Goal: Register for event/course

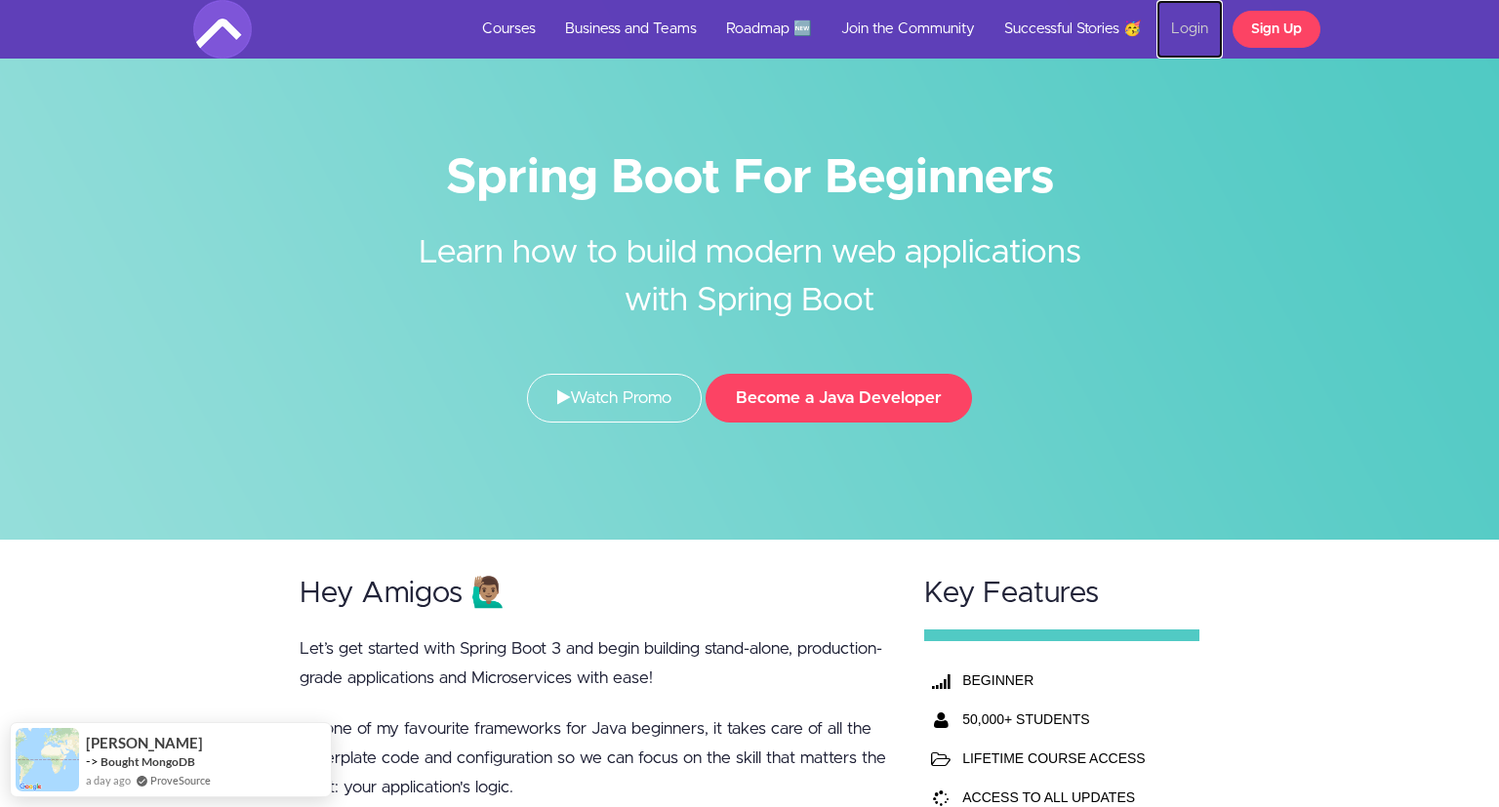
click at [1167, 28] on link "Login" at bounding box center [1189, 29] width 66 height 59
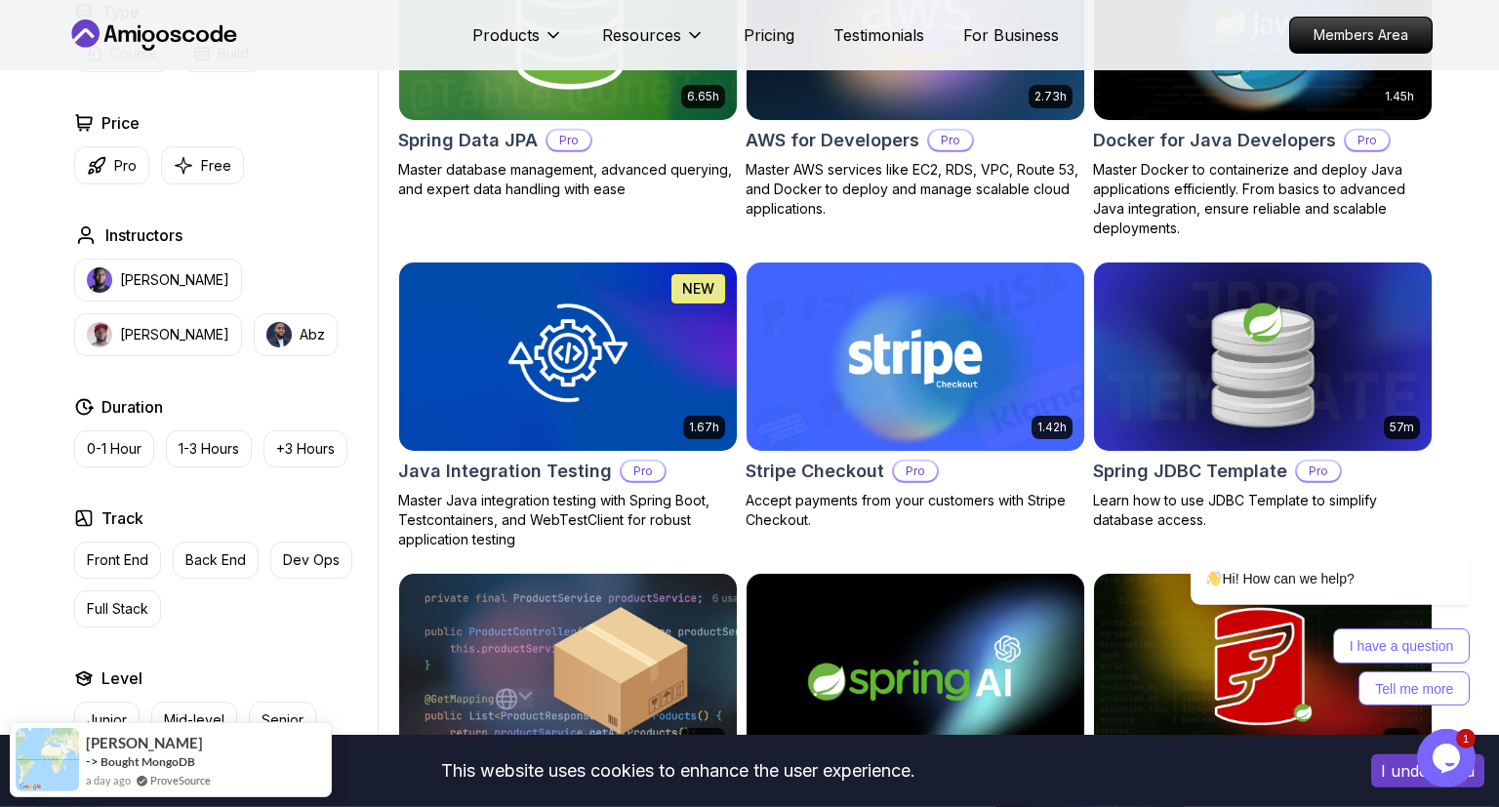
scroll to position [973, 0]
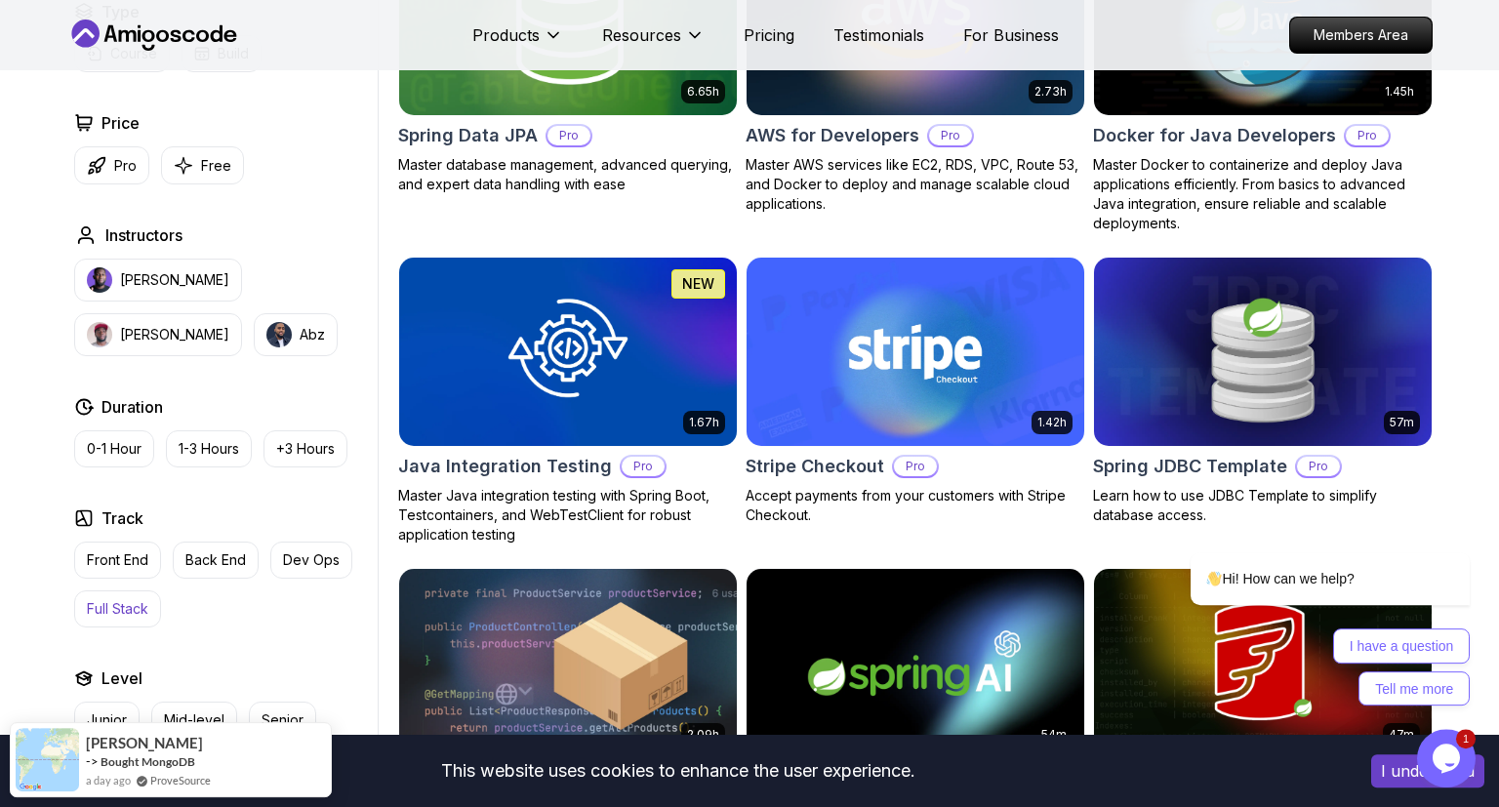
click at [119, 599] on p "Full Stack" at bounding box center [117, 609] width 61 height 20
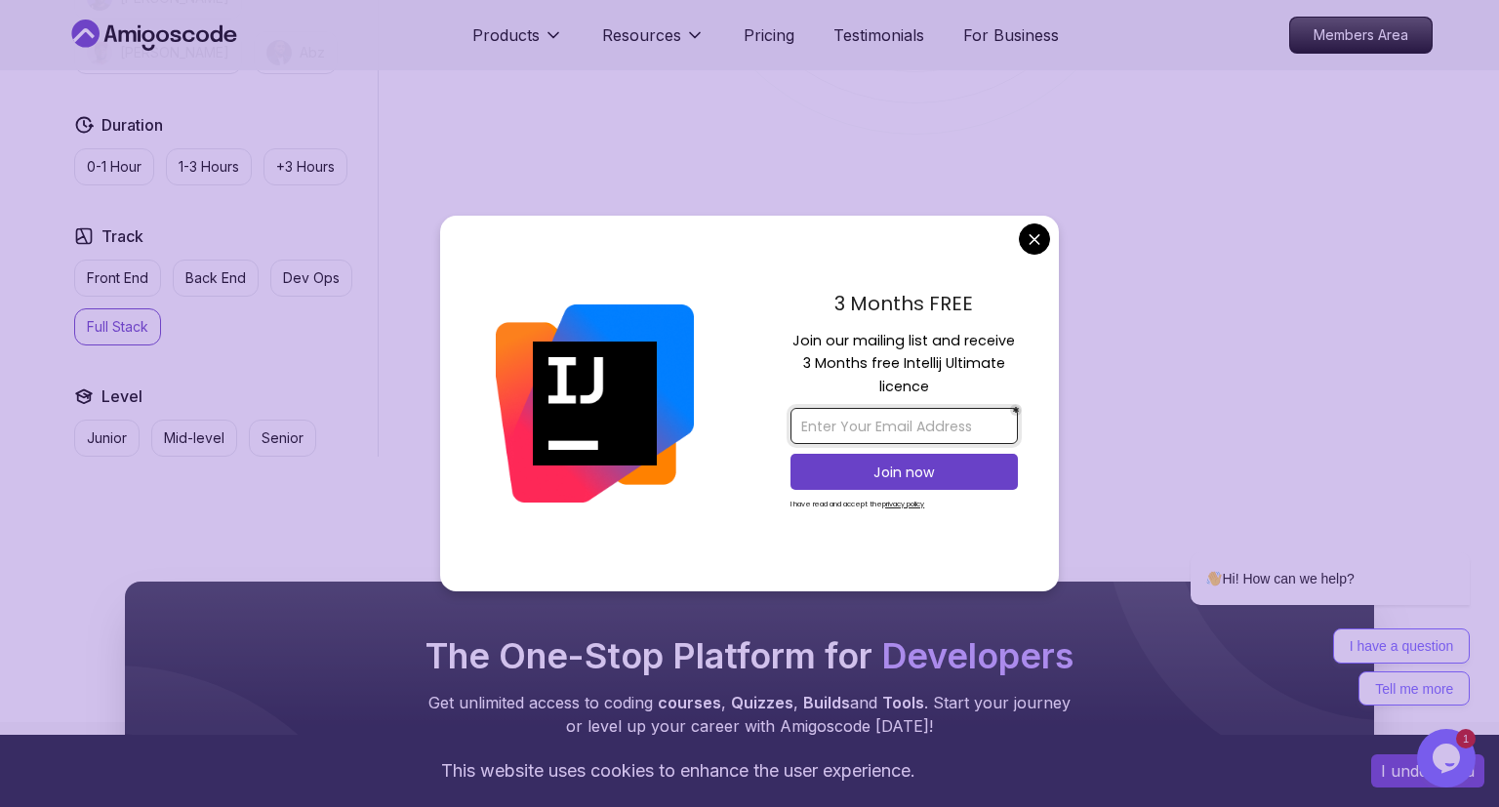
click at [951, 424] on input "email" at bounding box center [903, 426] width 227 height 36
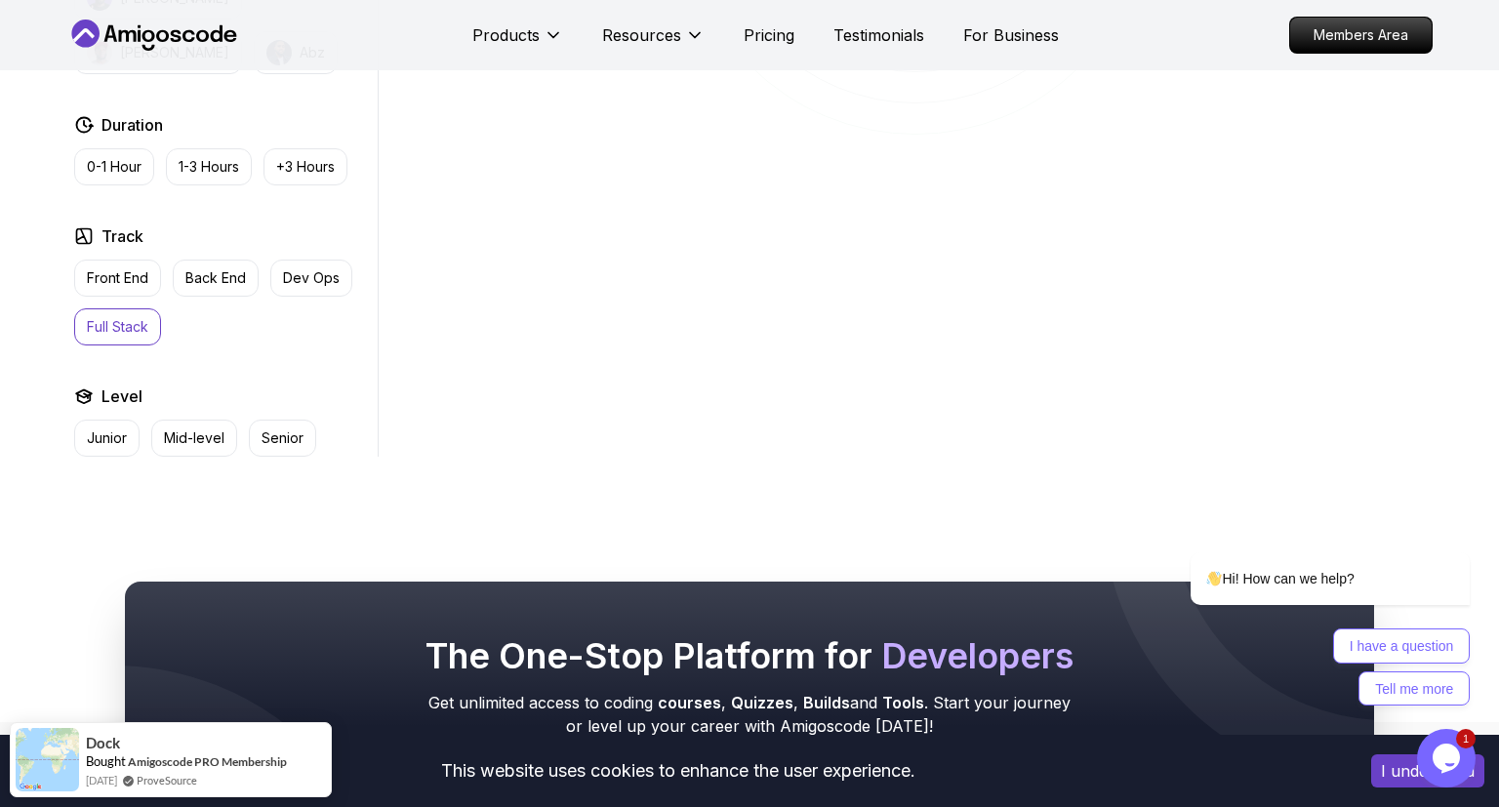
click at [1037, 231] on body "This website uses cookies to enhance the user experience. I understand Products…" at bounding box center [749, 264] width 1499 height 2475
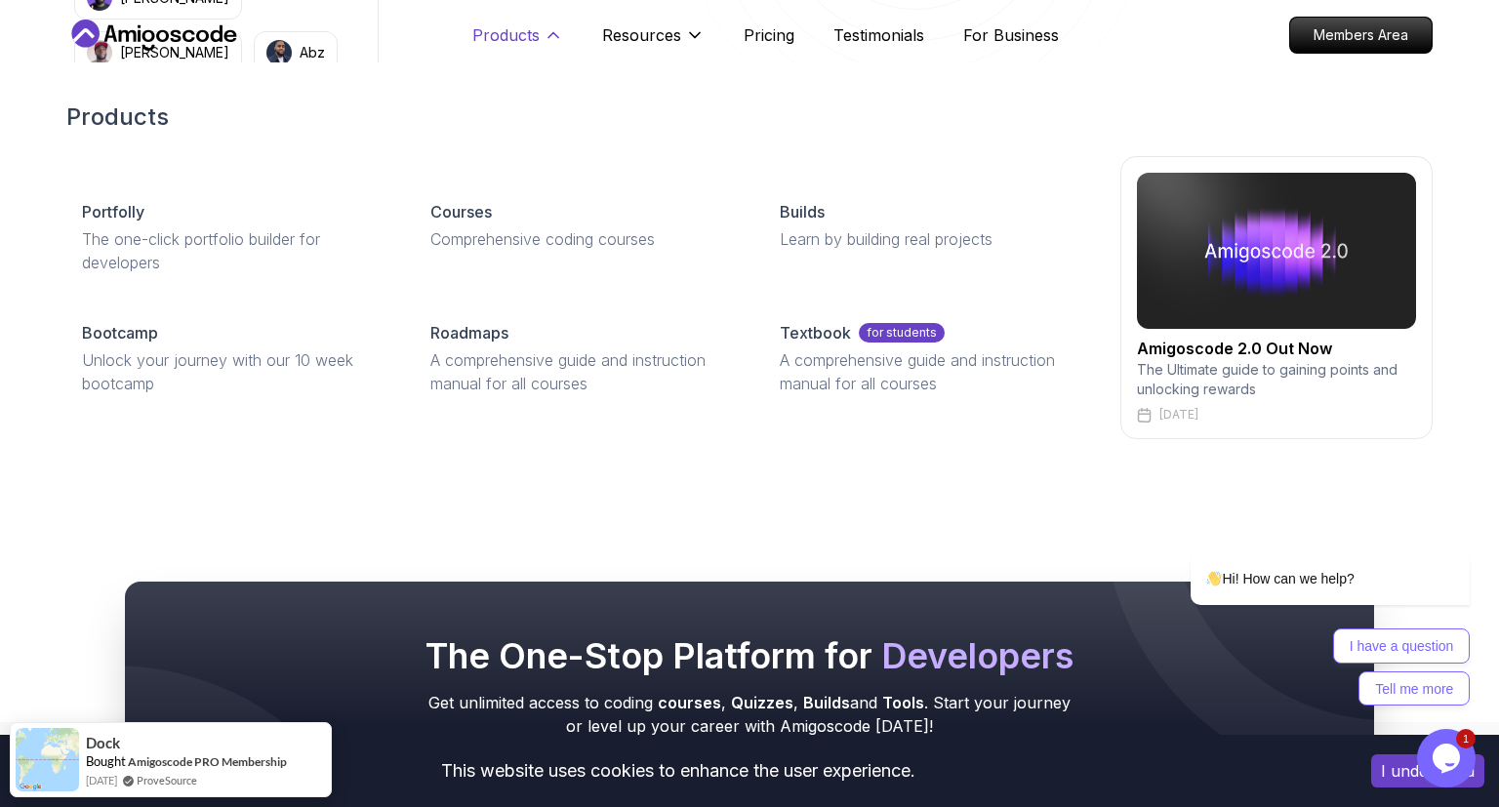
click at [517, 49] on button "Products" at bounding box center [517, 42] width 91 height 39
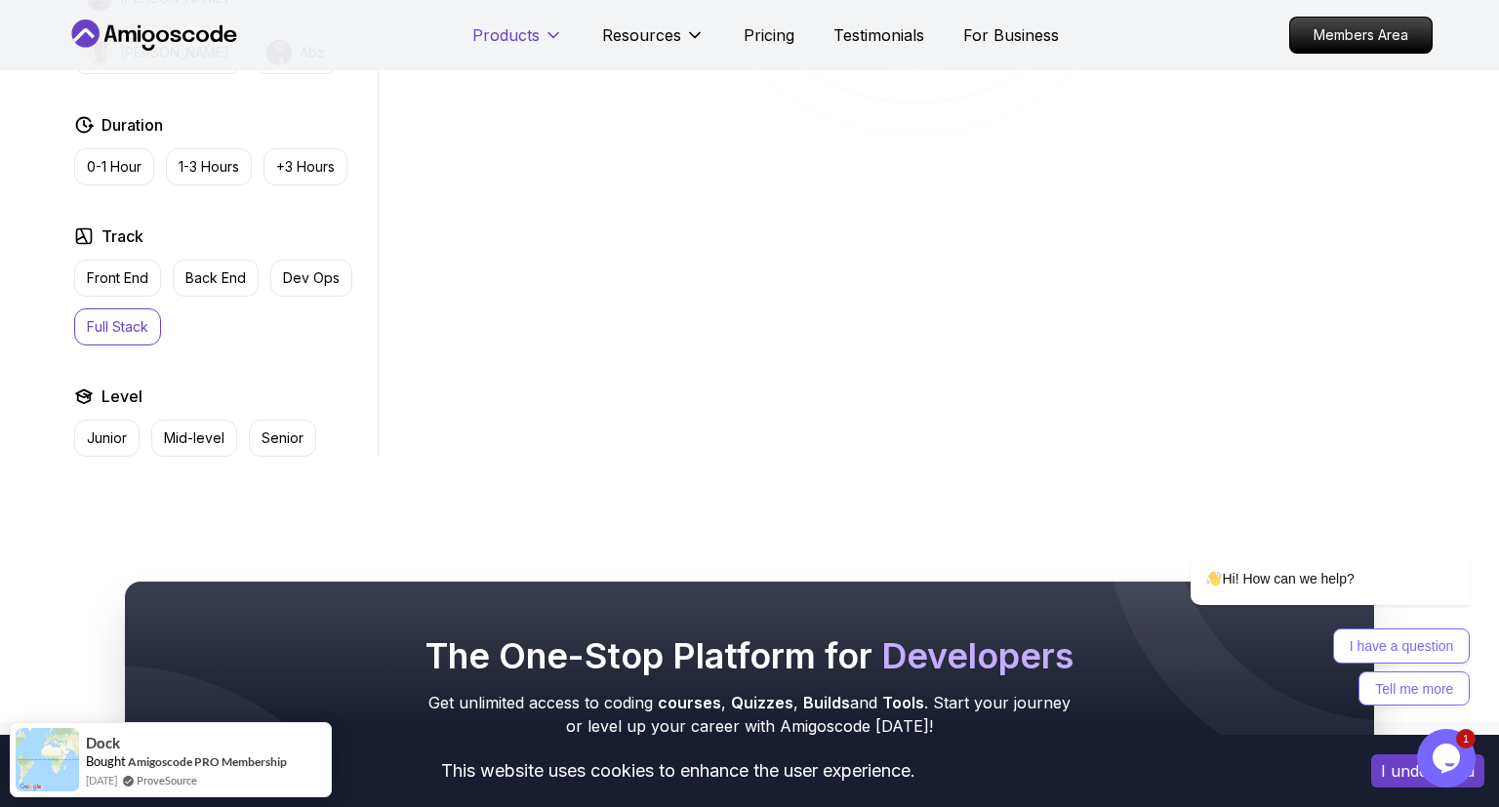
click at [517, 49] on button "Products" at bounding box center [517, 42] width 91 height 39
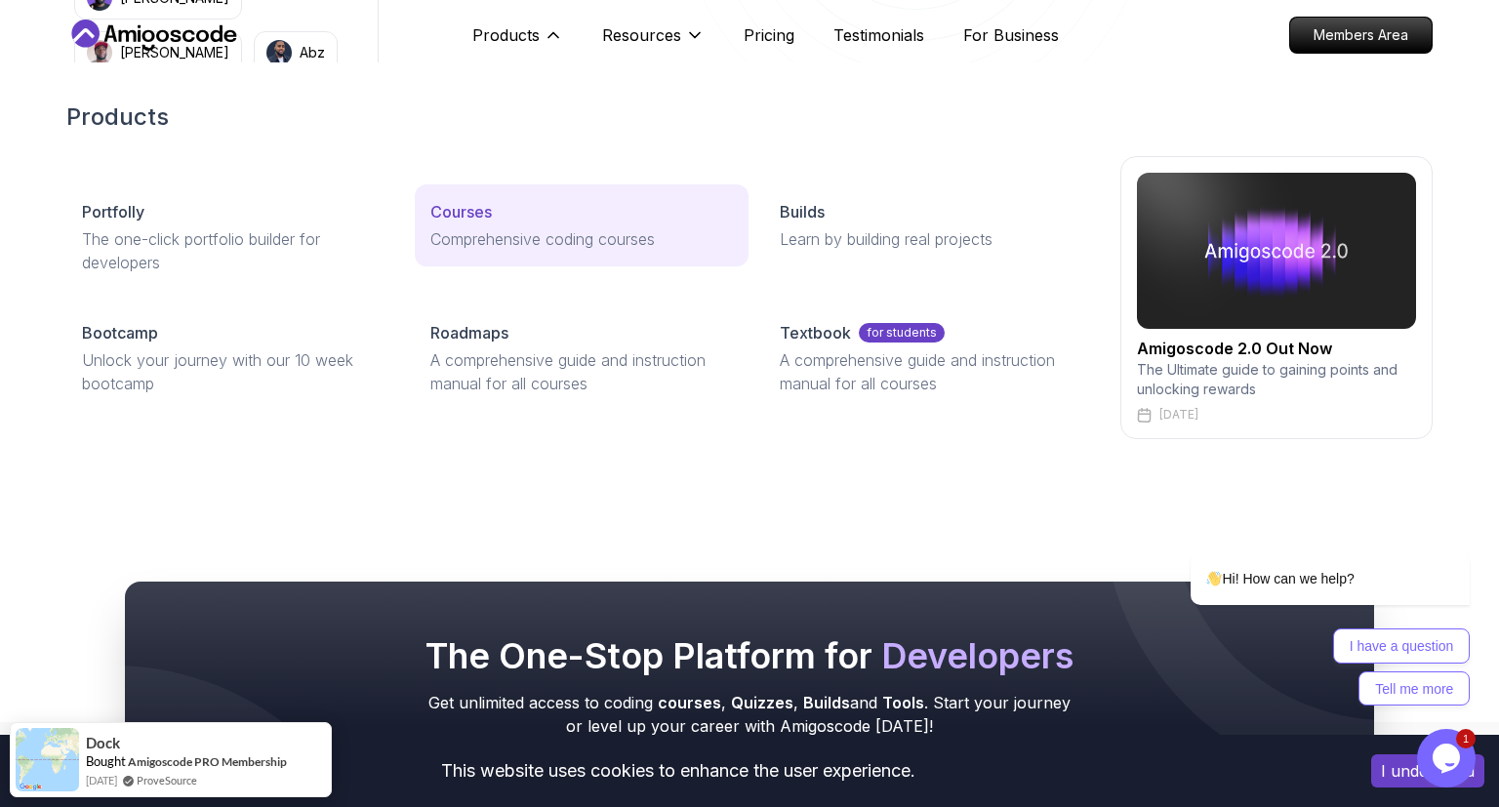
click at [507, 223] on link "Courses Comprehensive coding courses" at bounding box center [581, 225] width 333 height 82
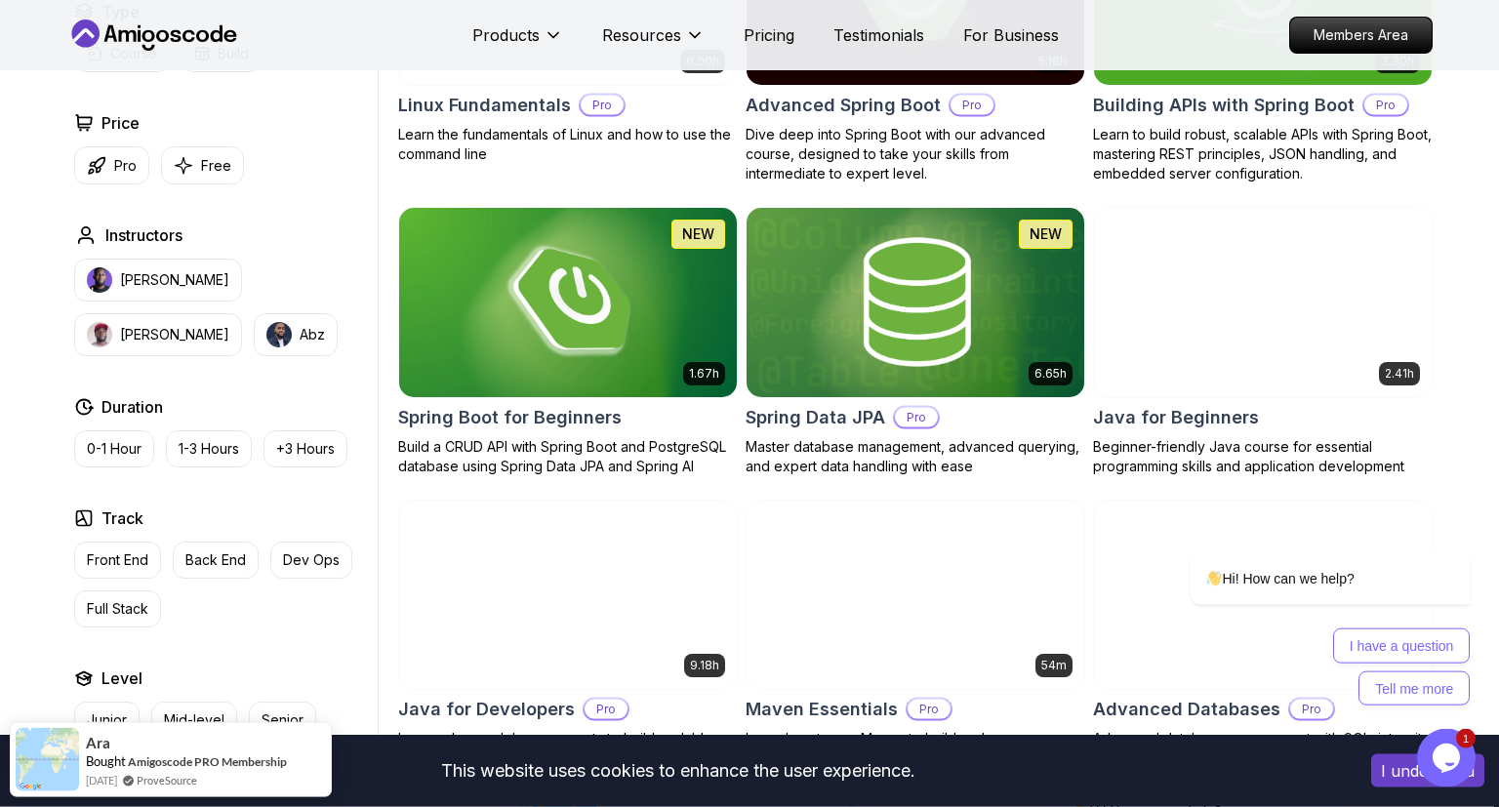
scroll to position [719, 0]
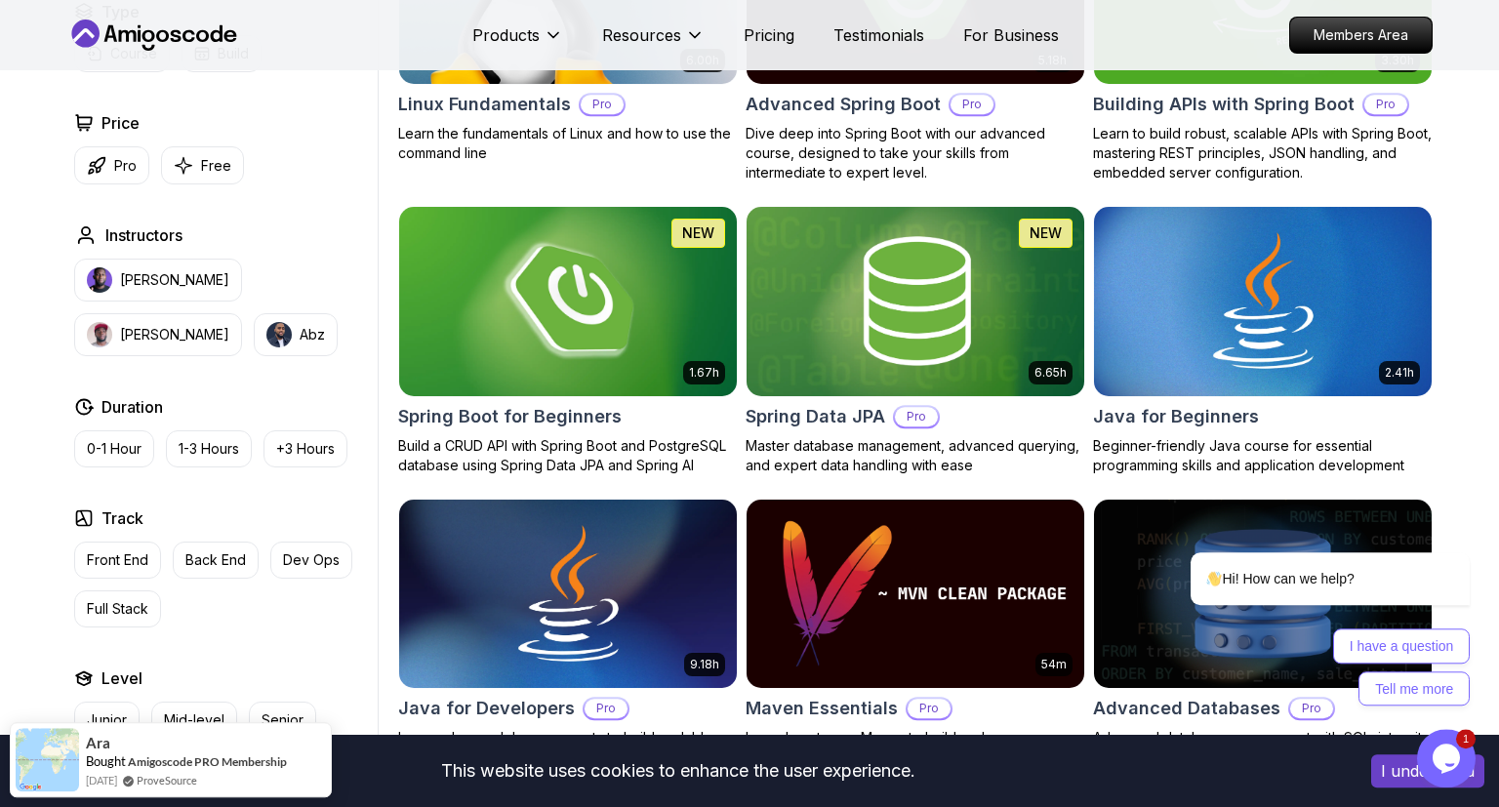
click at [536, 318] on img at bounding box center [567, 301] width 354 height 198
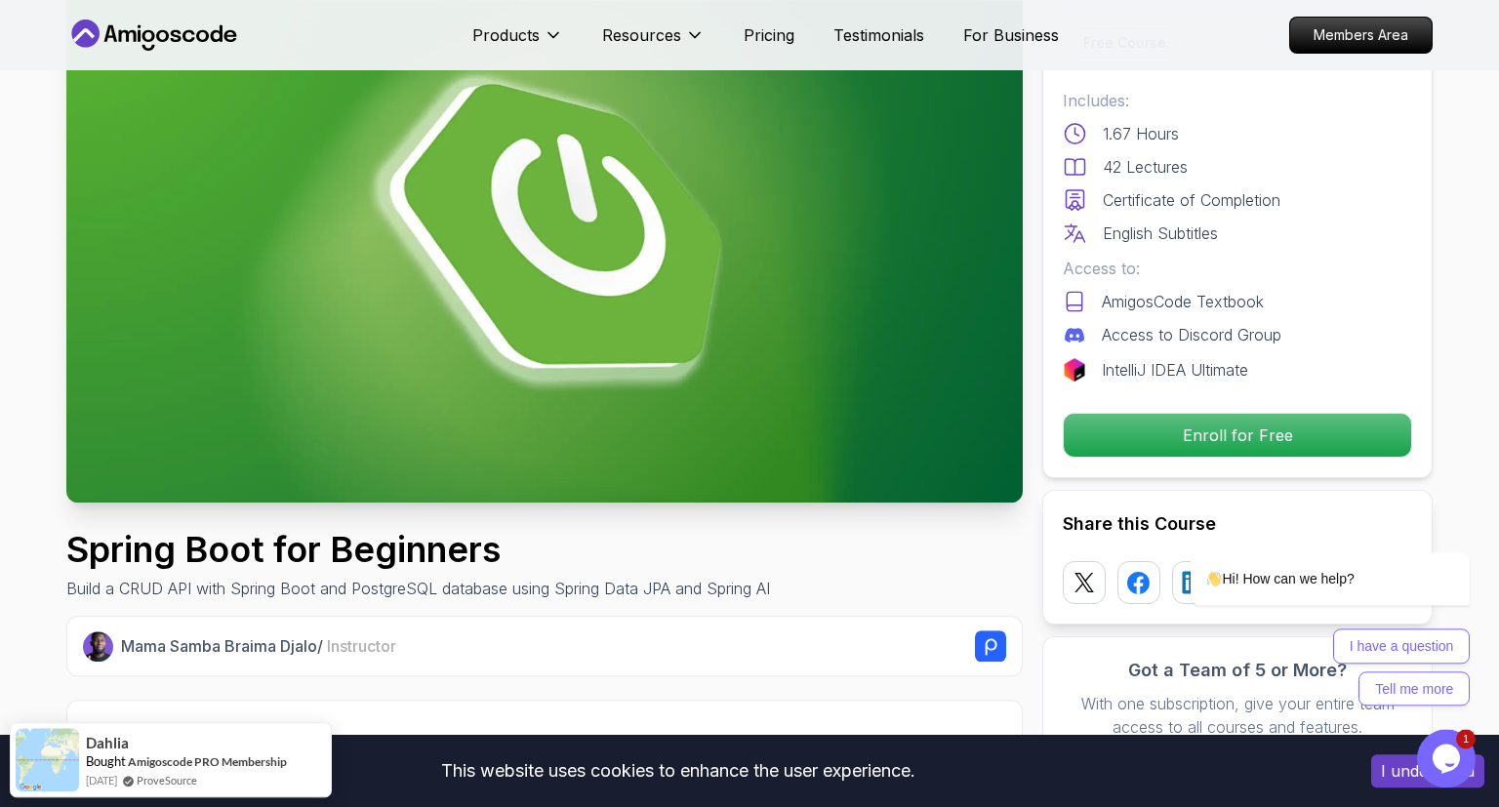
scroll to position [164, 0]
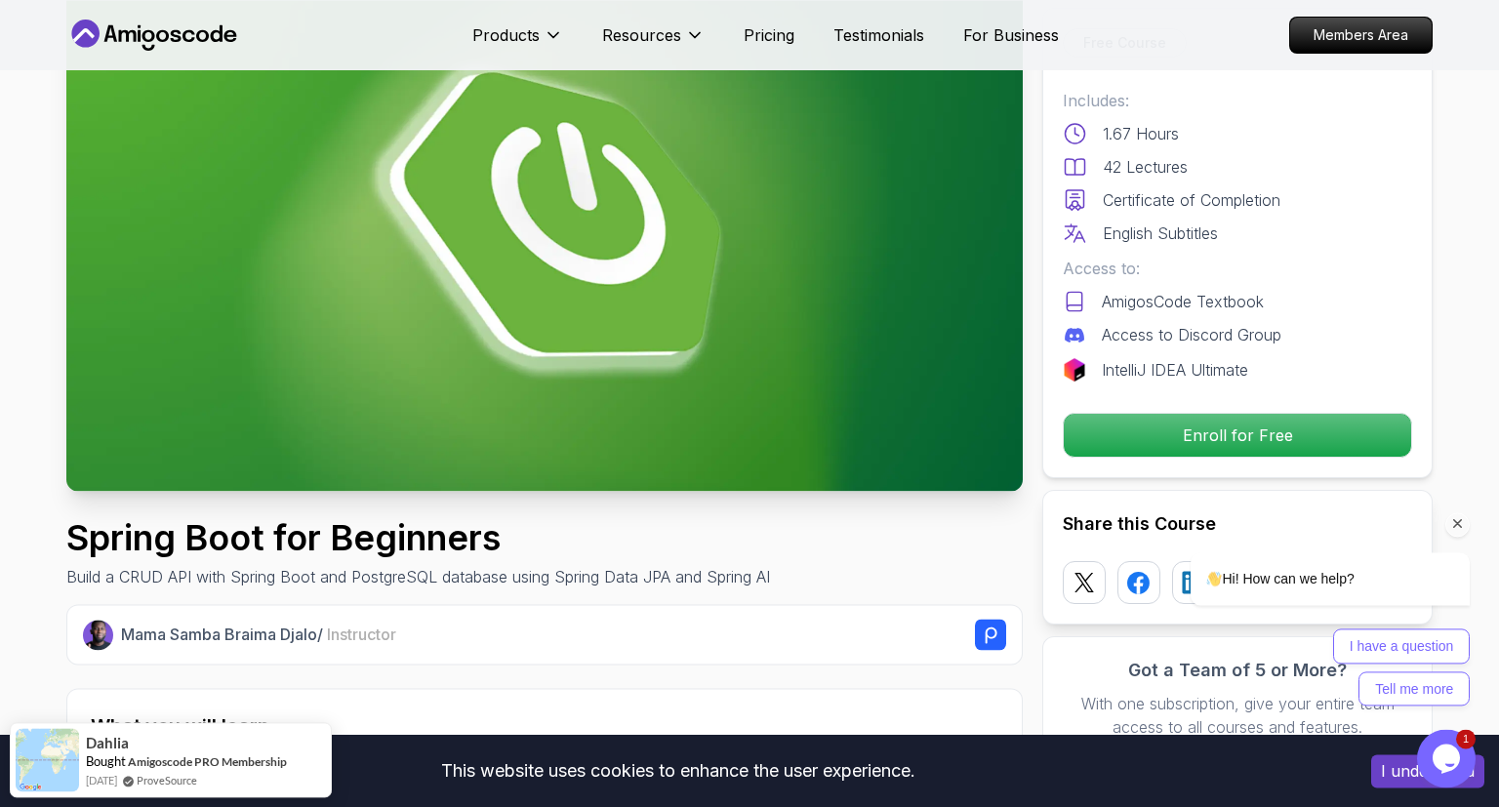
click at [1224, 444] on div "Hi! How can we help? I have a question Tell me more" at bounding box center [1303, 544] width 351 height 343
click at [1208, 440] on div "Hi! How can we help? I have a question Tell me more" at bounding box center [1303, 544] width 351 height 343
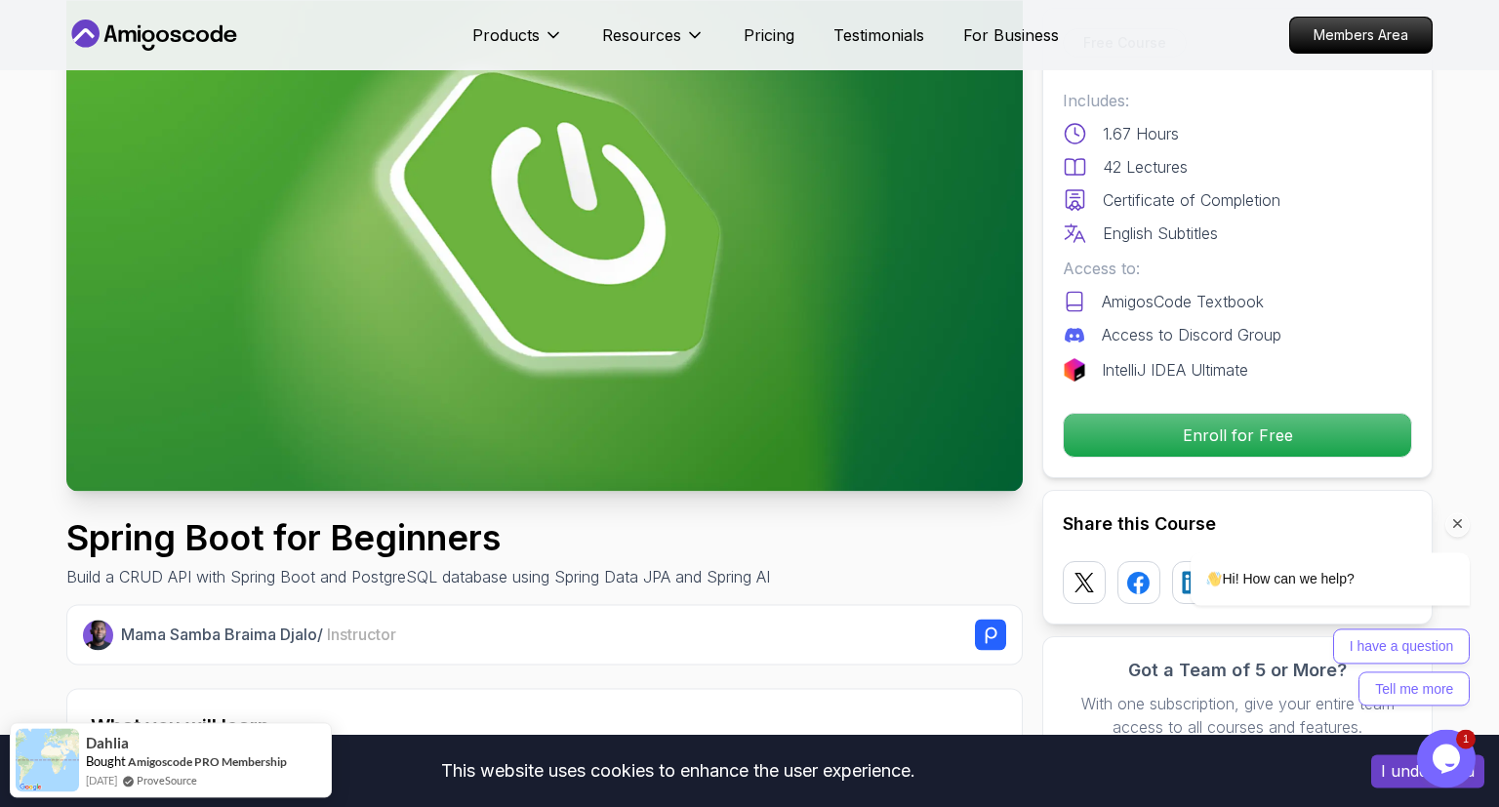
click at [1208, 440] on div "Hi! How can we help? I have a question Tell me more" at bounding box center [1303, 544] width 351 height 343
click at [1453, 521] on icon "Chat attention grabber" at bounding box center [1458, 524] width 18 height 18
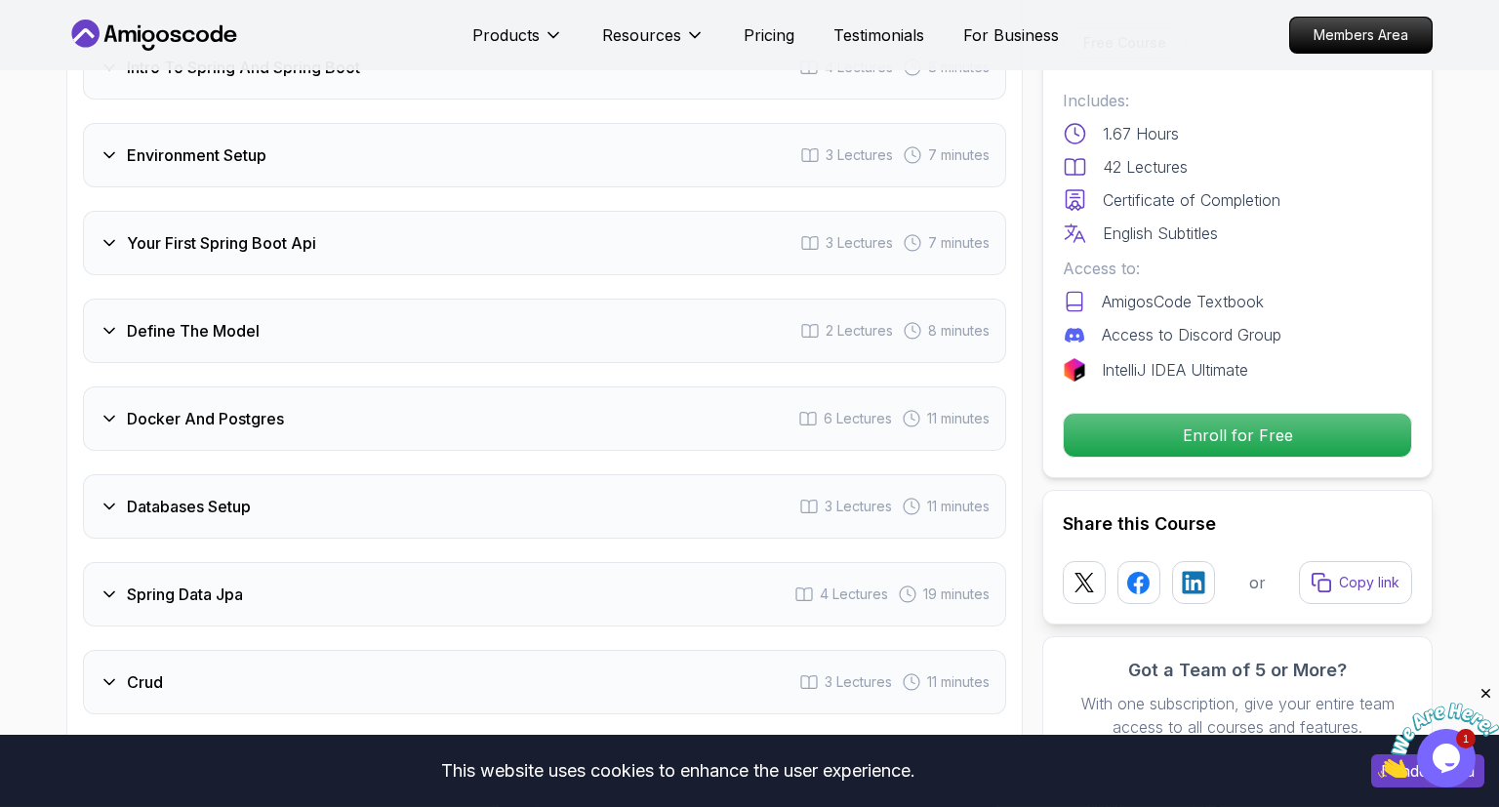
scroll to position [2860, 0]
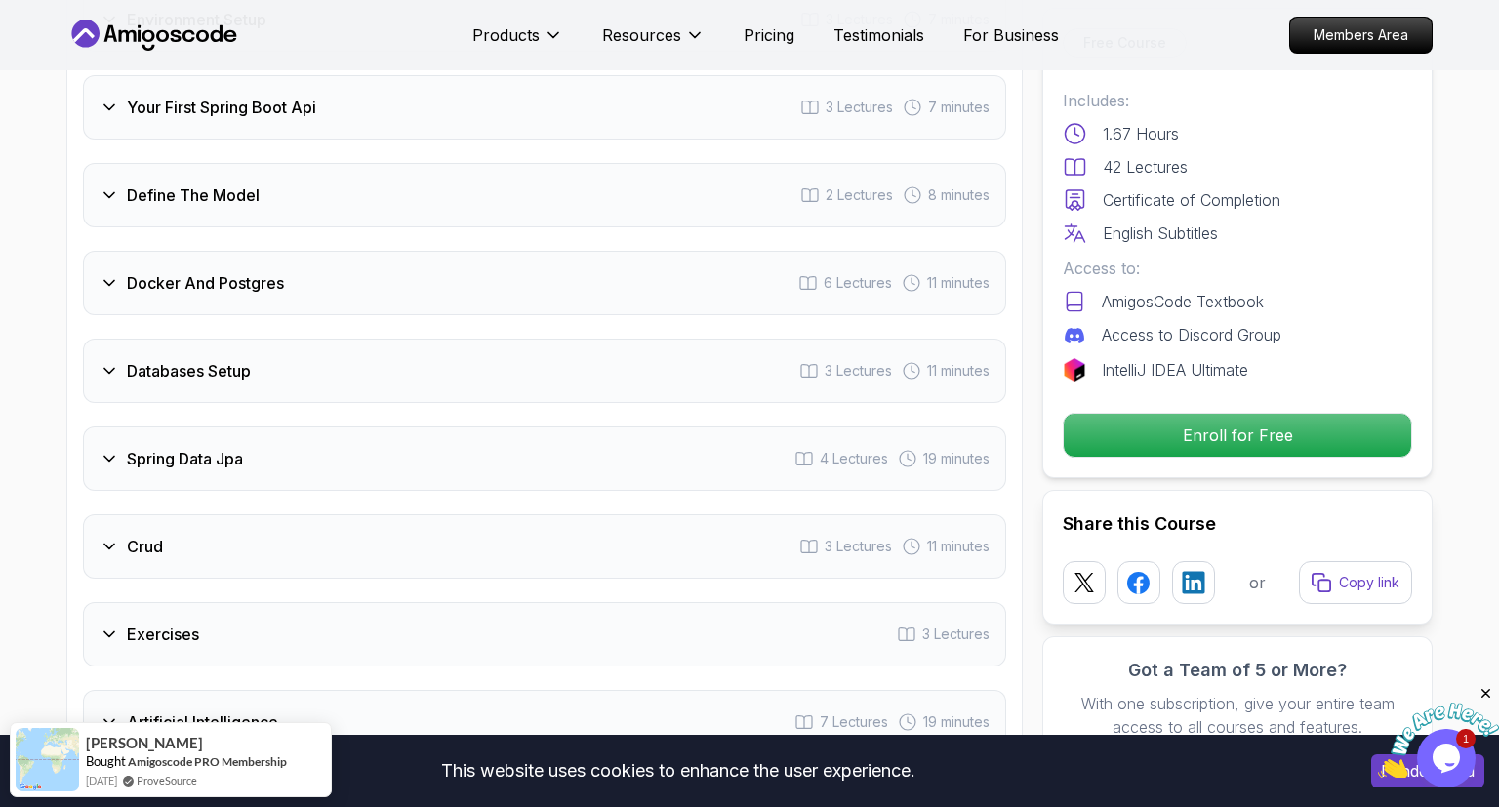
click at [104, 361] on icon at bounding box center [110, 371] width 20 height 20
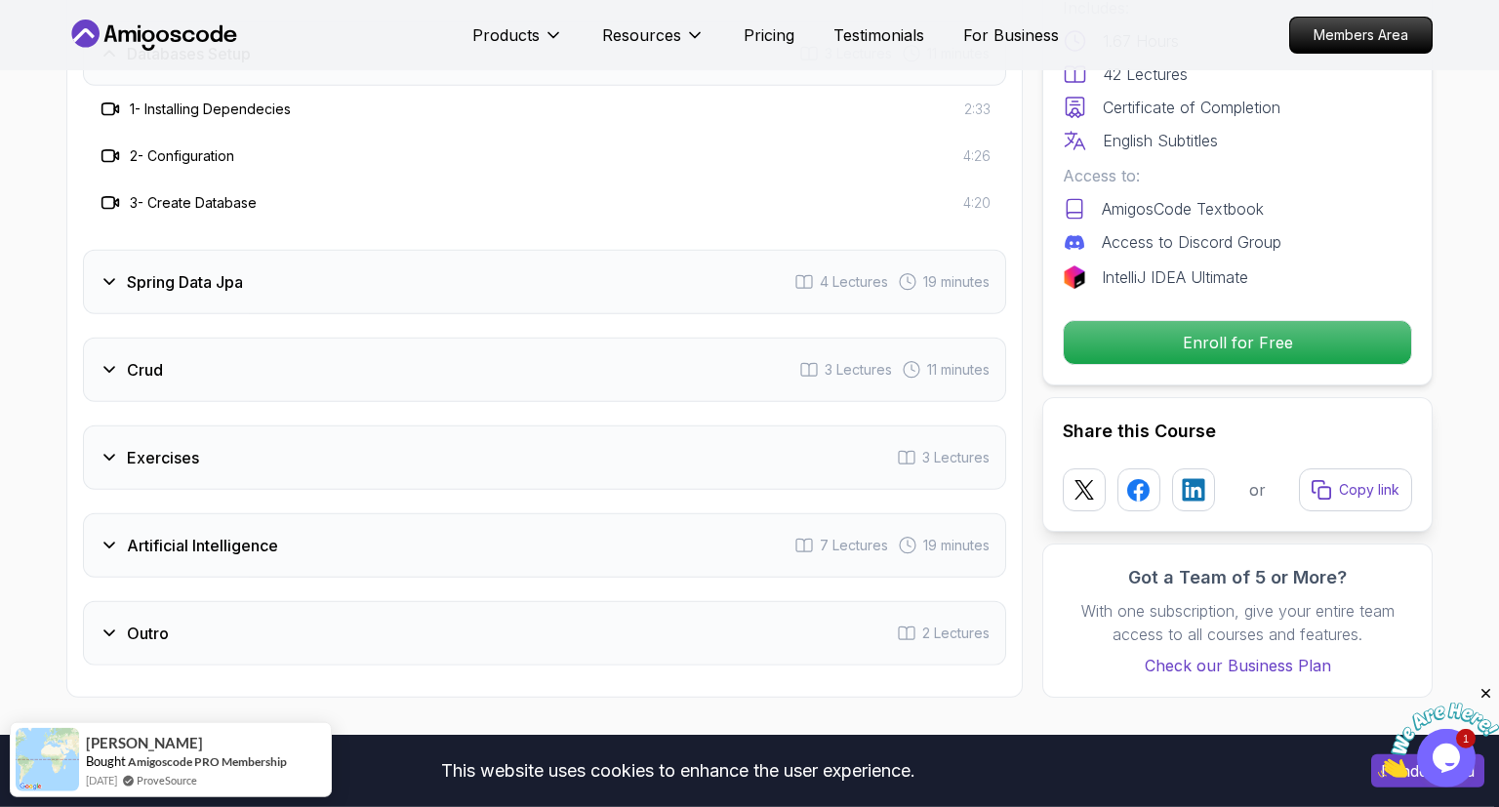
scroll to position [3107, 0]
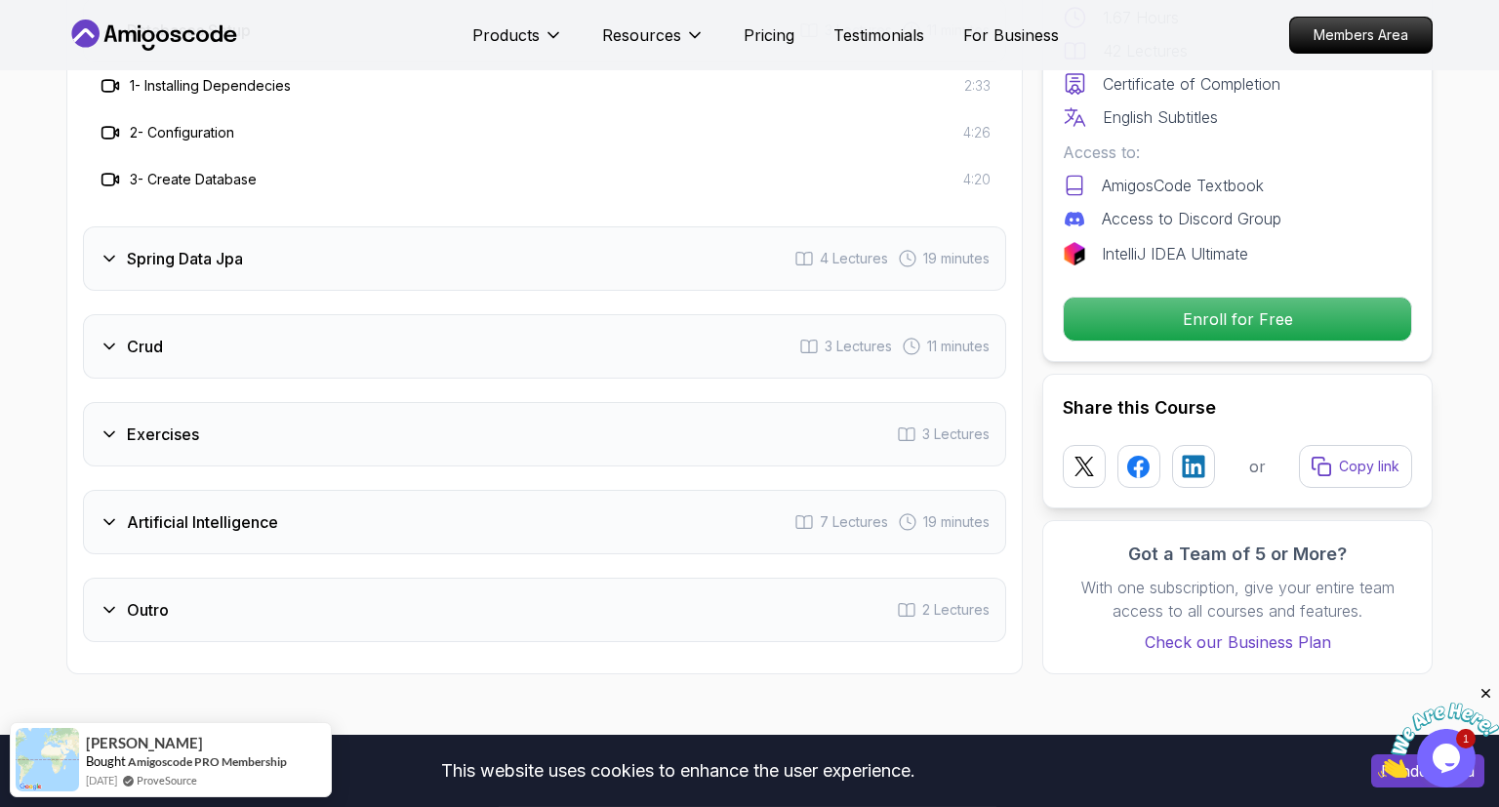
click at [105, 337] on icon at bounding box center [110, 347] width 20 height 20
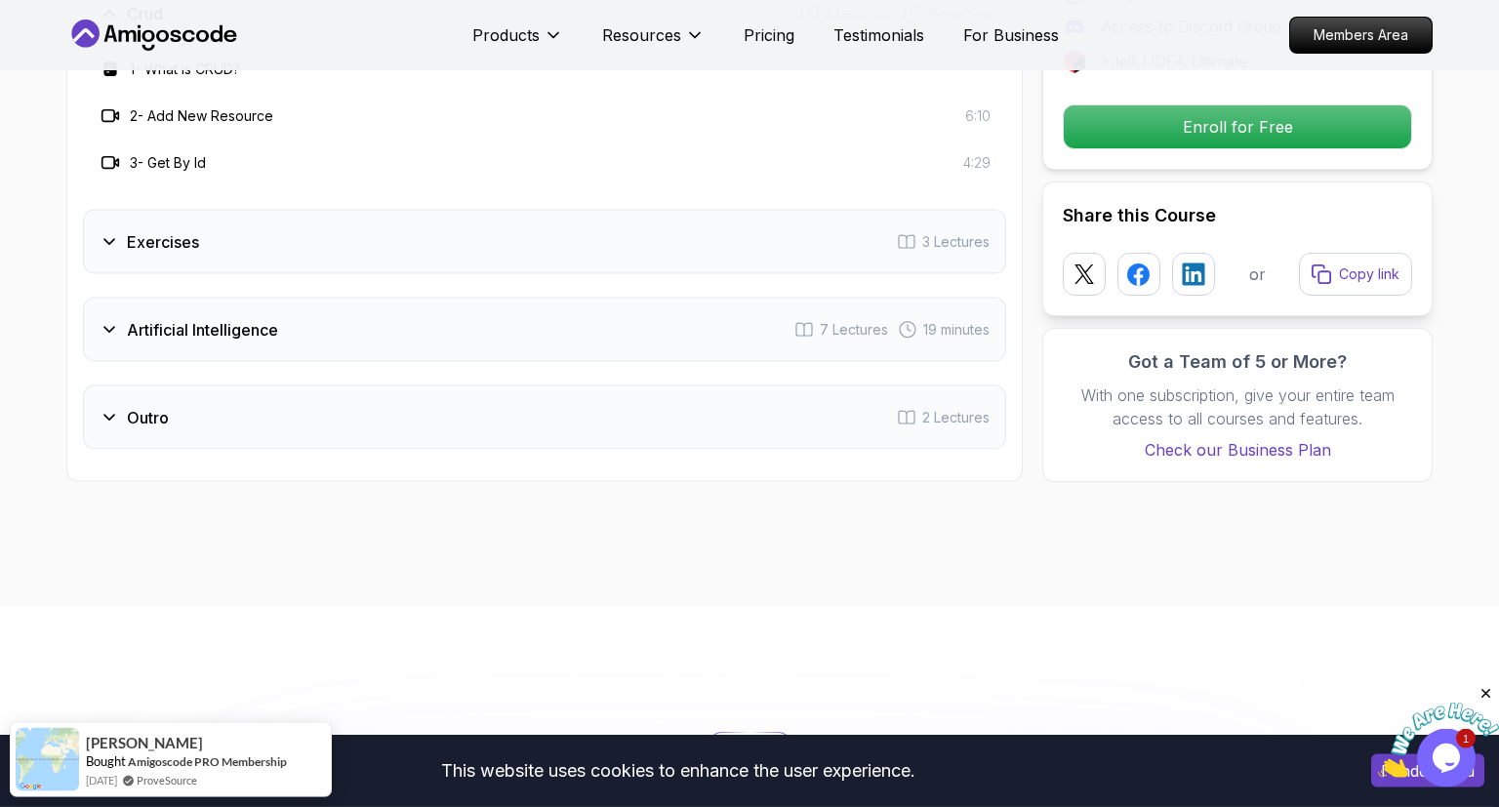
scroll to position [3302, 0]
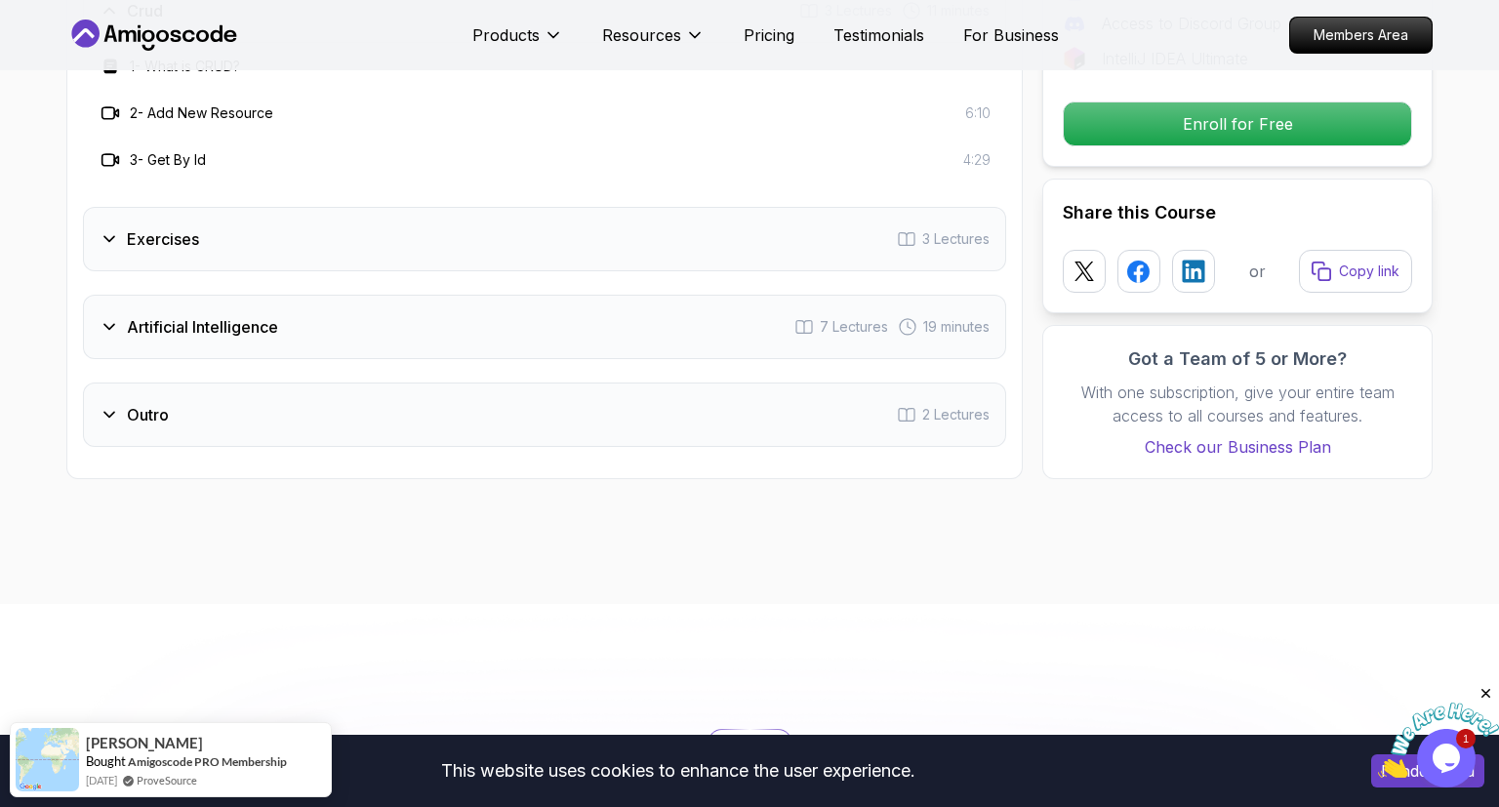
click at [102, 229] on icon at bounding box center [110, 239] width 20 height 20
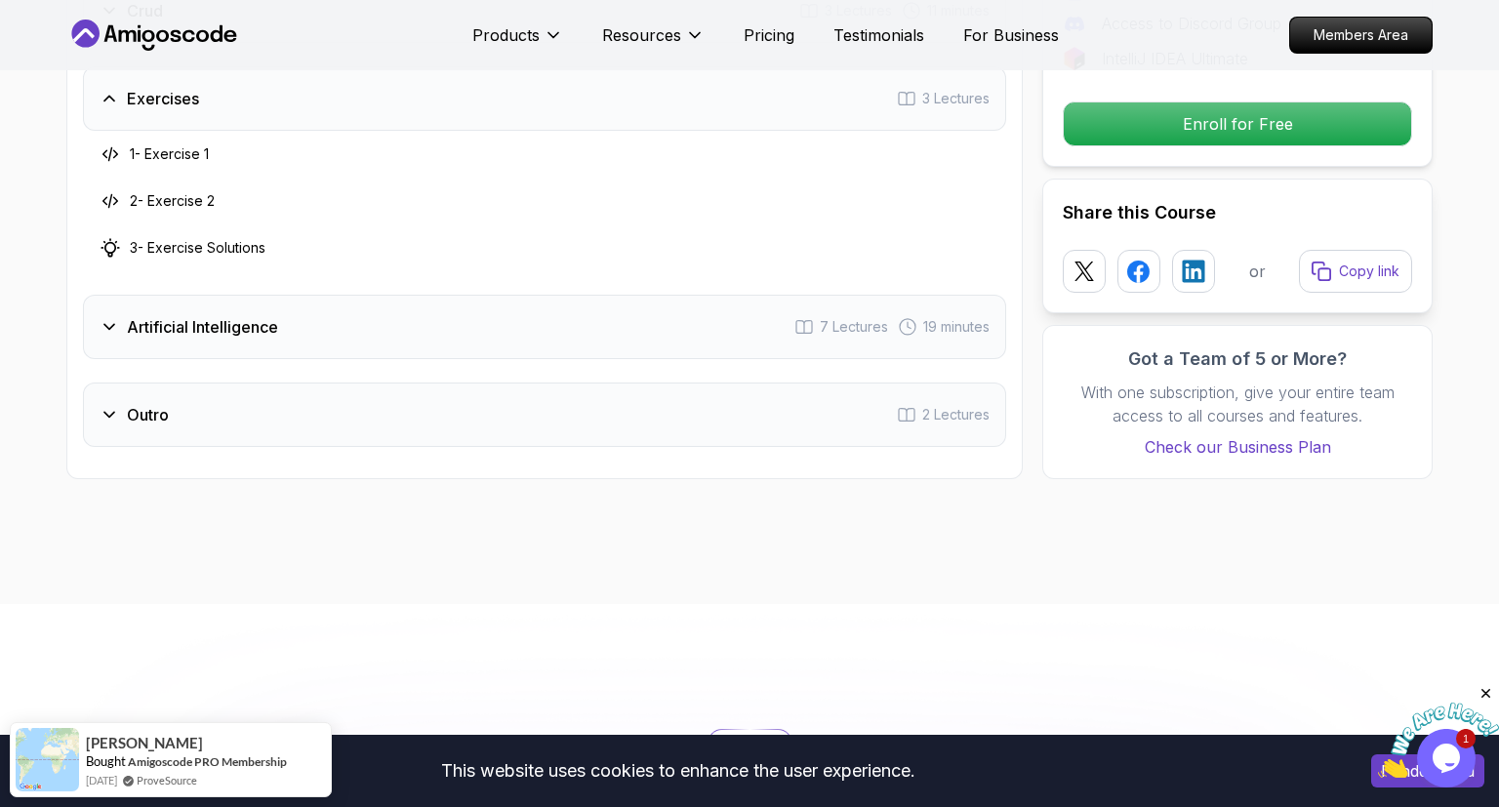
click at [115, 317] on icon at bounding box center [110, 327] width 20 height 20
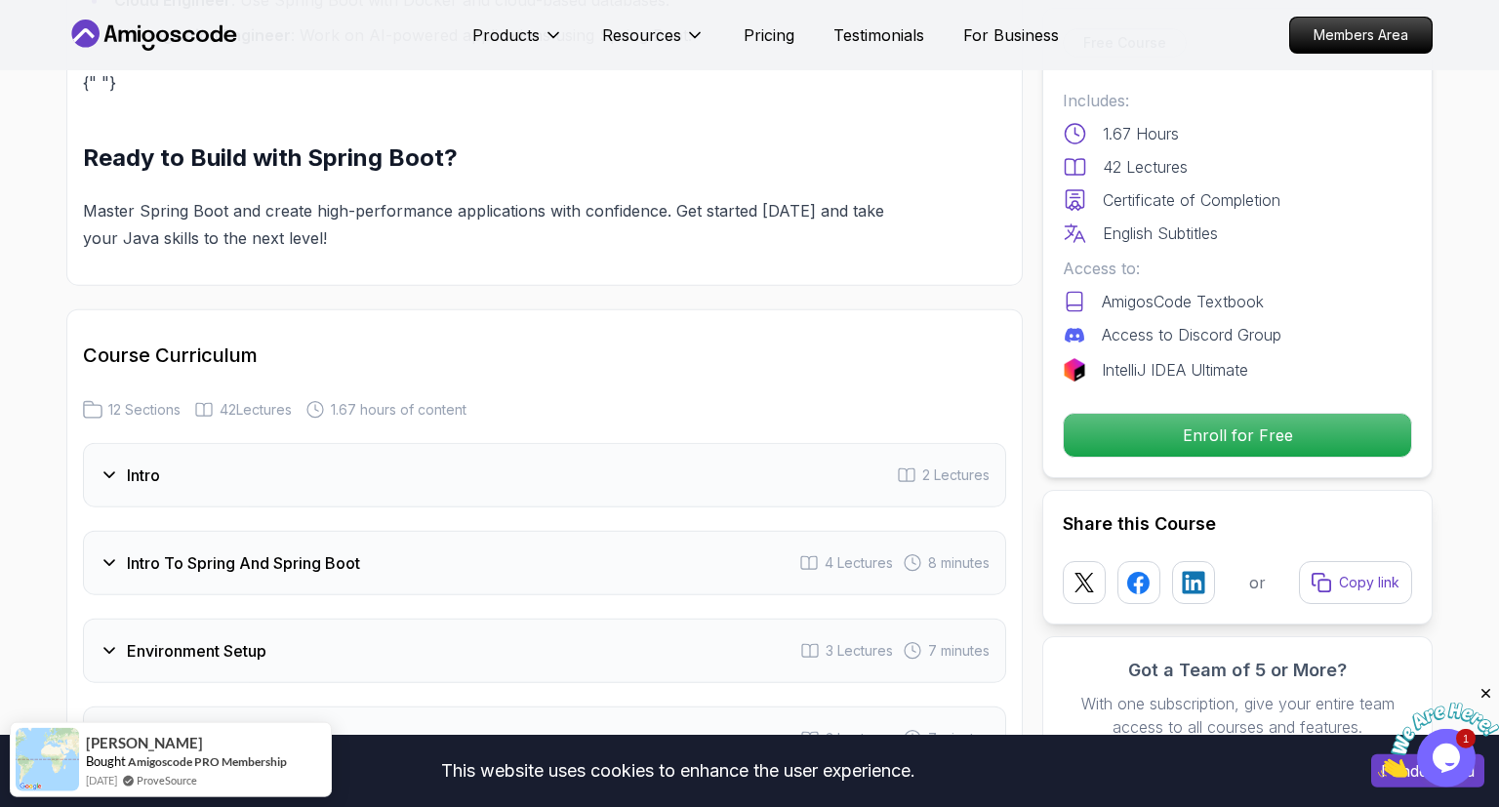
scroll to position [2153, 0]
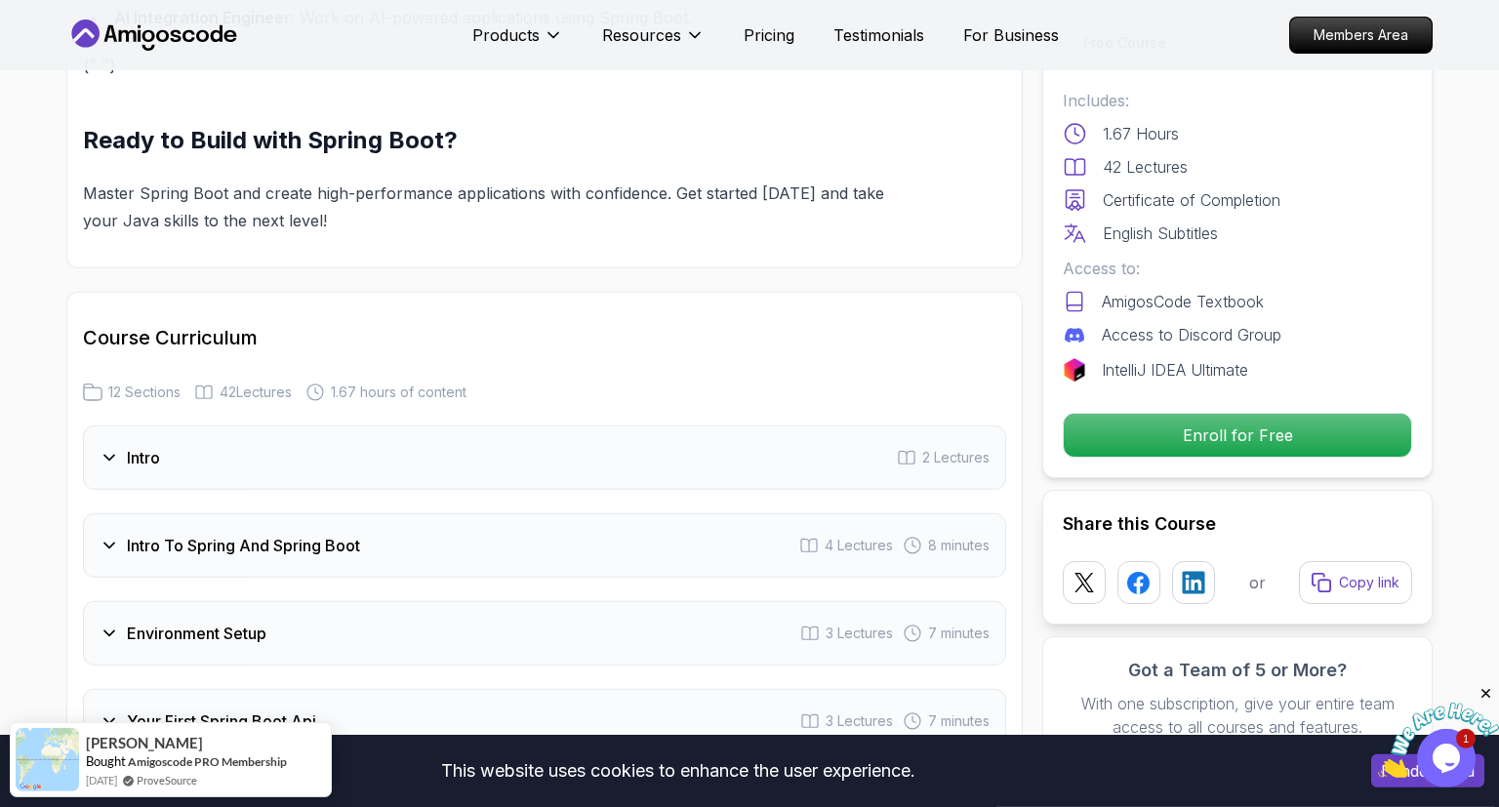
click at [172, 426] on div "Intro 2 Lectures" at bounding box center [544, 457] width 923 height 64
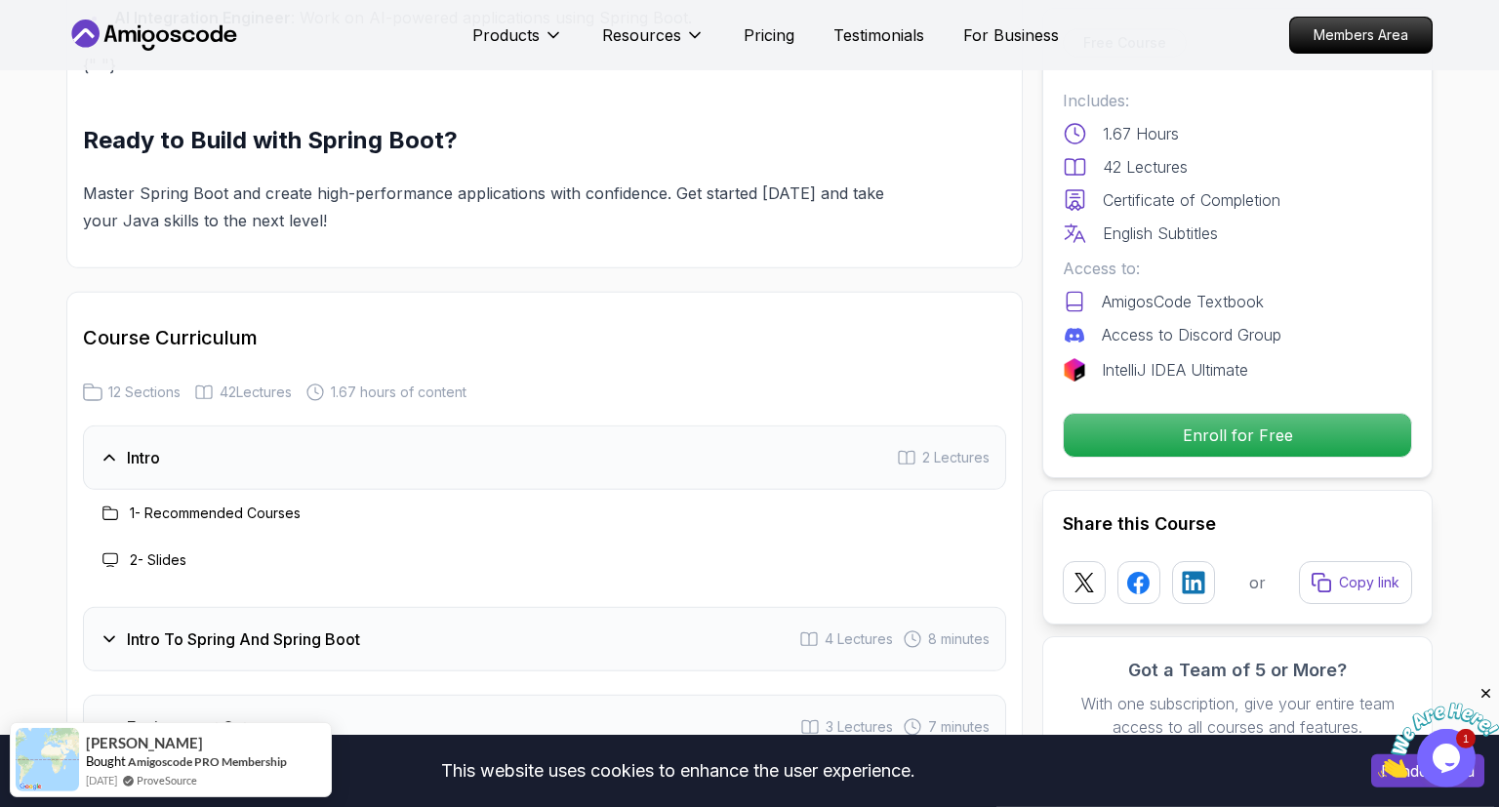
click at [183, 504] on h3 "1 - Recommended Courses" at bounding box center [215, 514] width 171 height 20
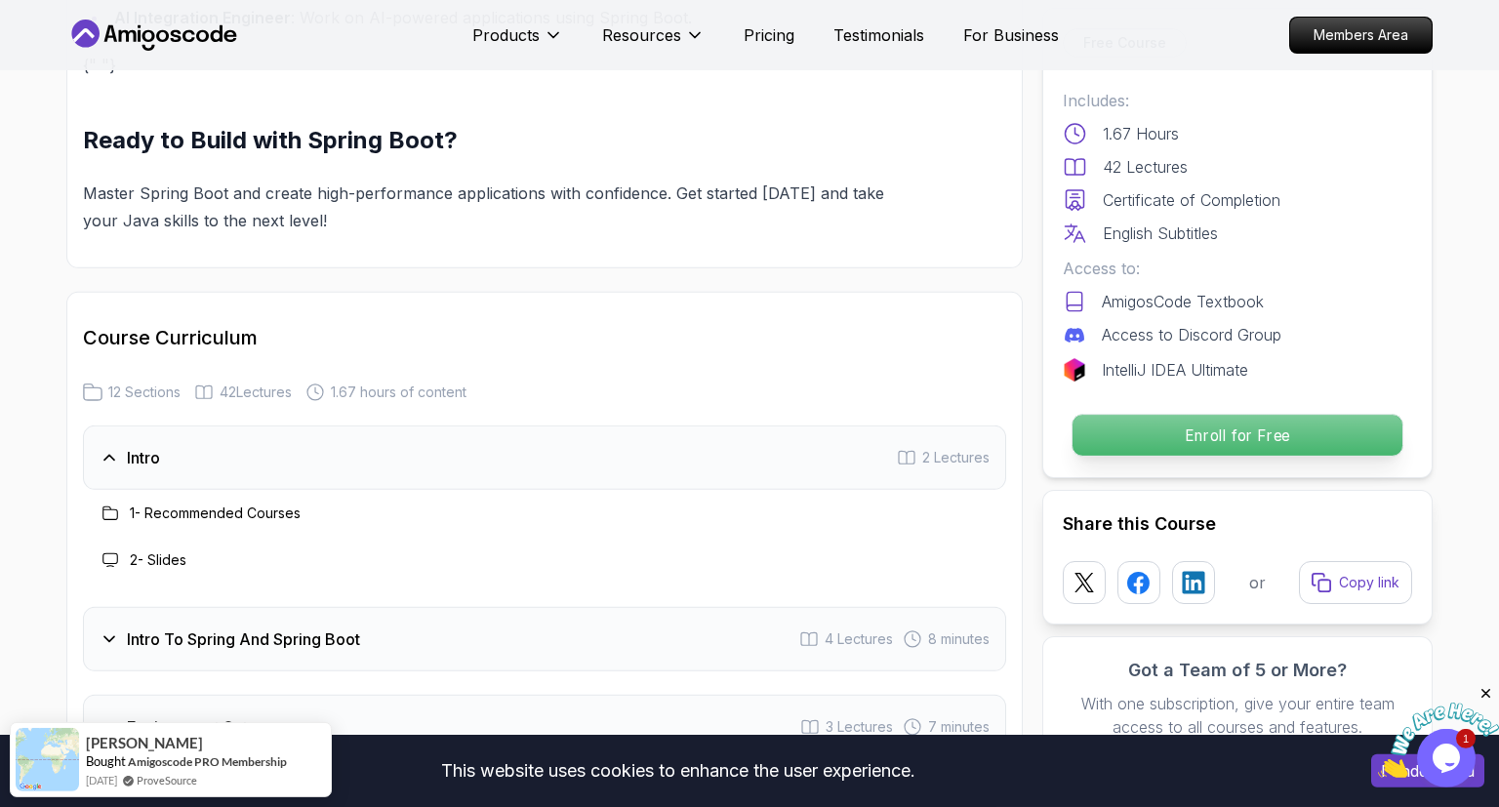
click at [1242, 428] on p "Enroll for Free" at bounding box center [1237, 435] width 330 height 41
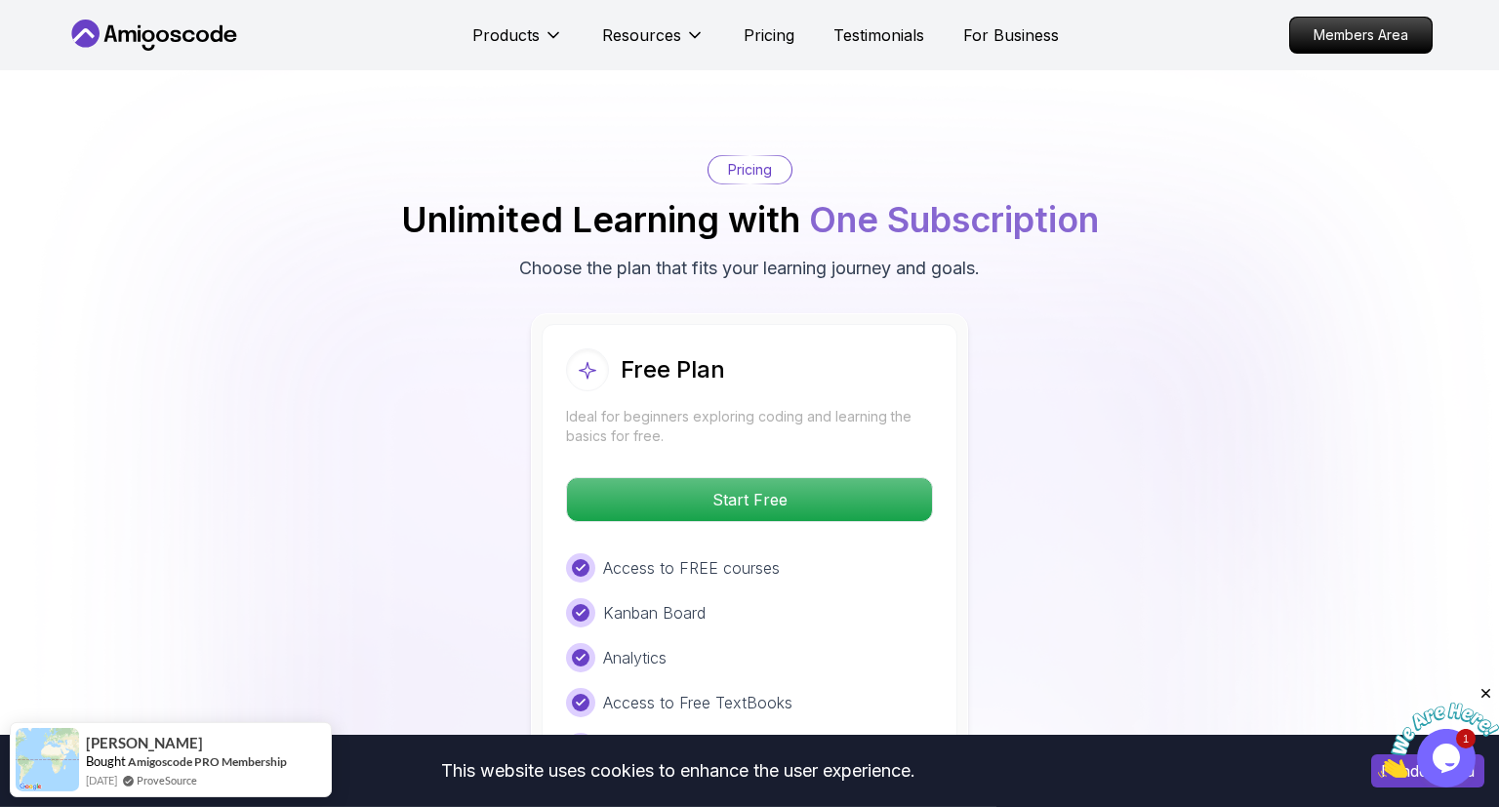
scroll to position [3829, 0]
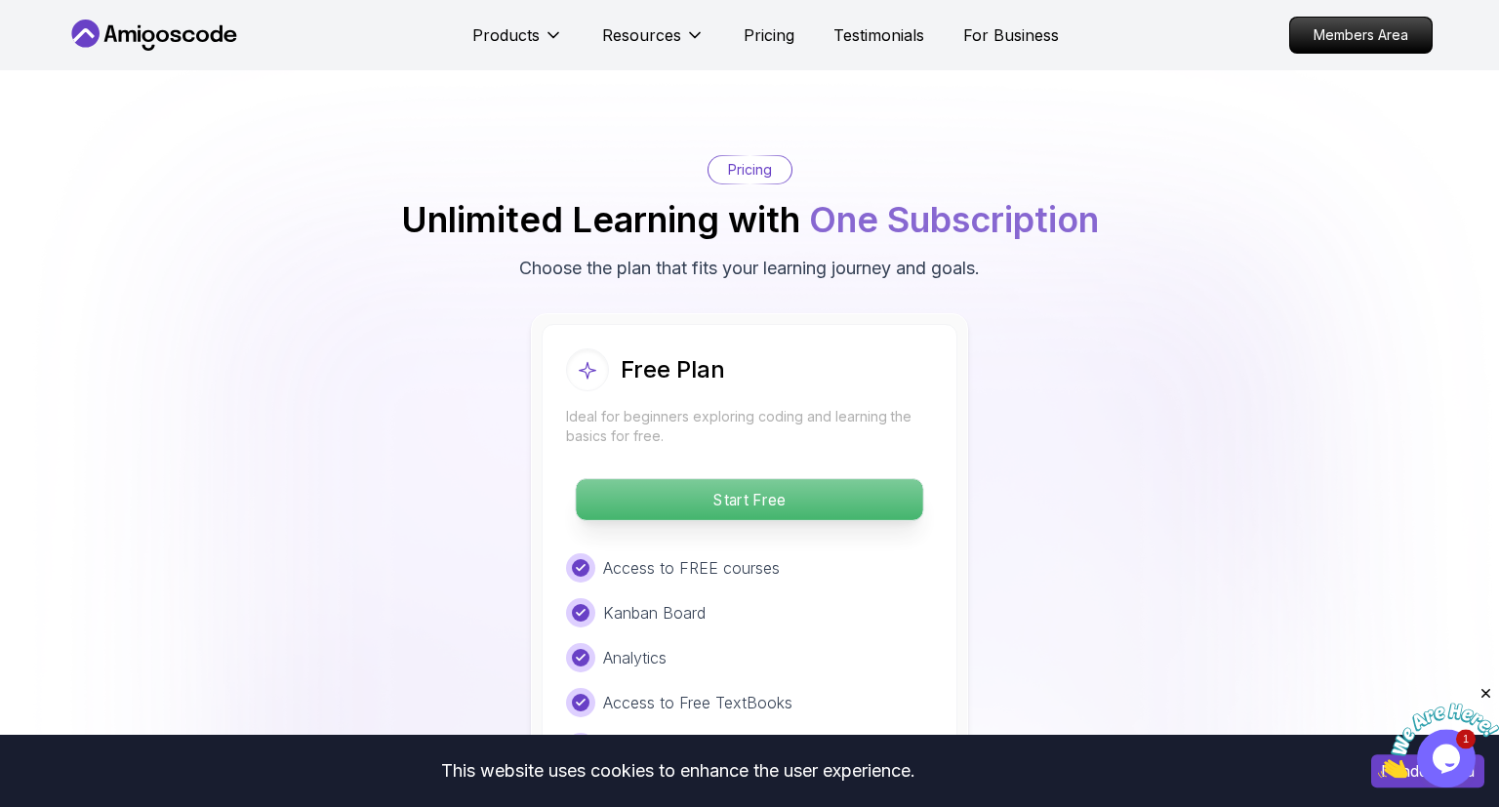
click at [778, 479] on p "Start Free" at bounding box center [749, 499] width 346 height 41
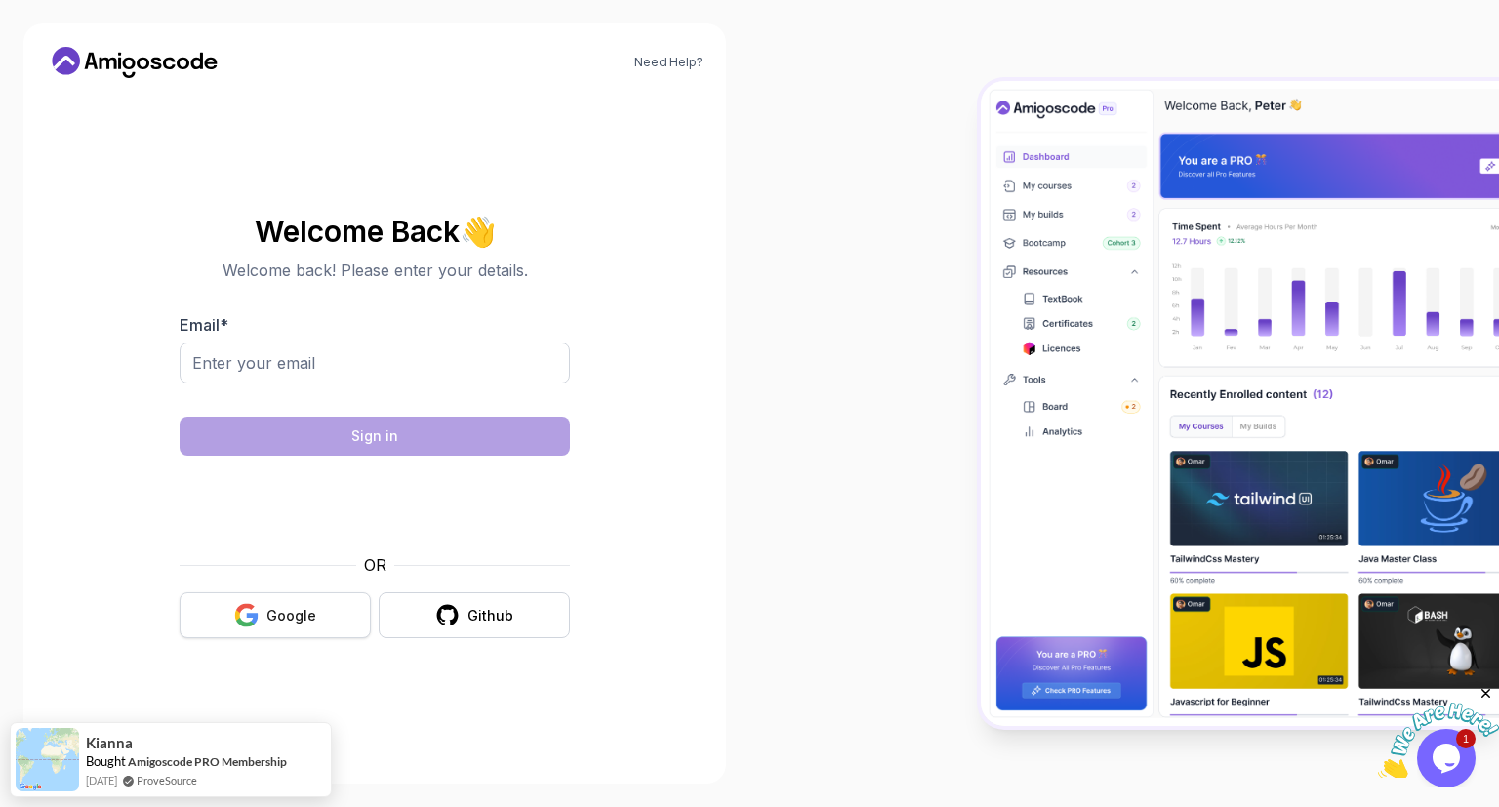
click at [249, 616] on icon "button" at bounding box center [253, 618] width 12 height 11
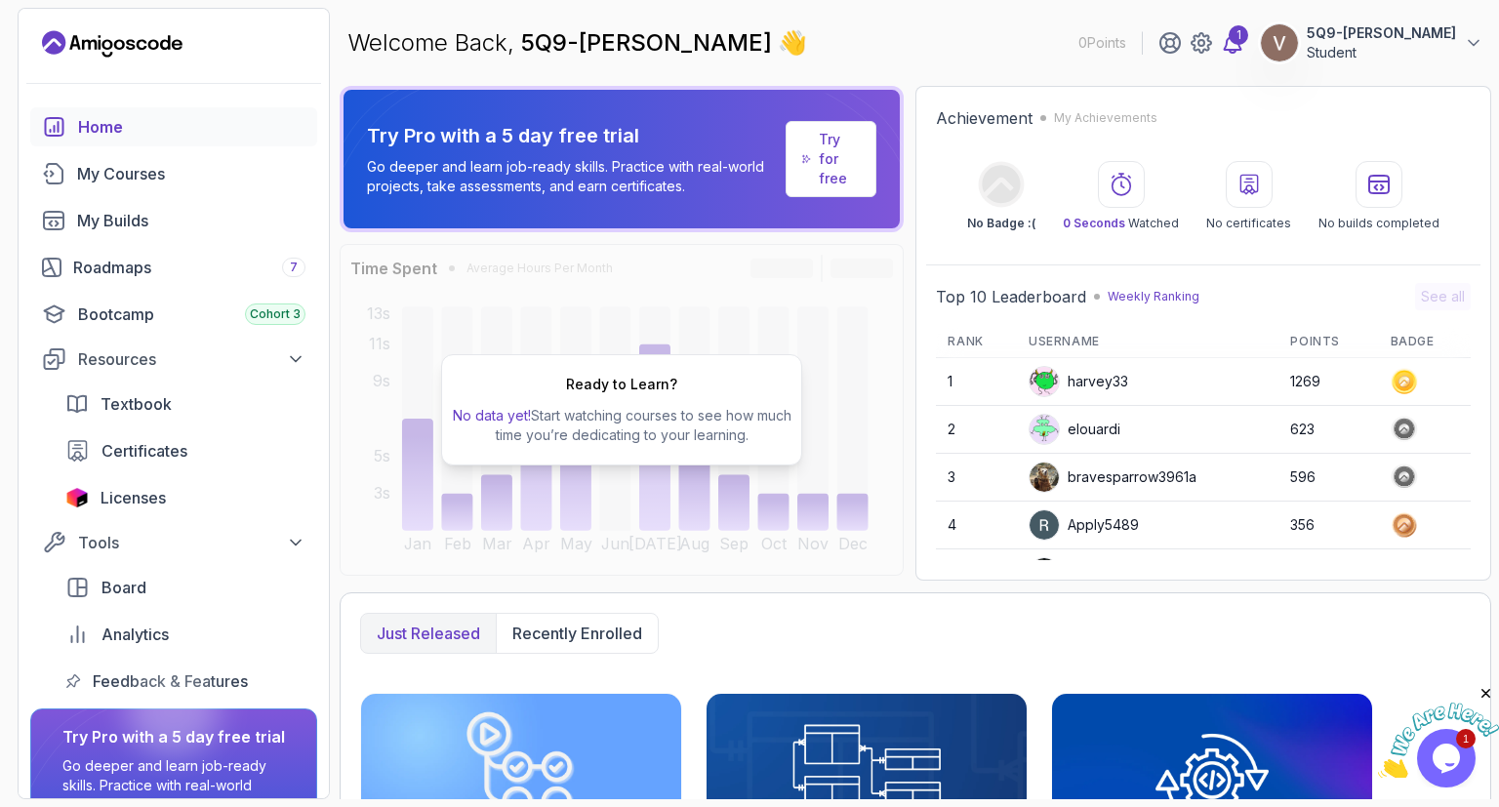
click at [1229, 32] on div "1" at bounding box center [1239, 35] width 20 height 20
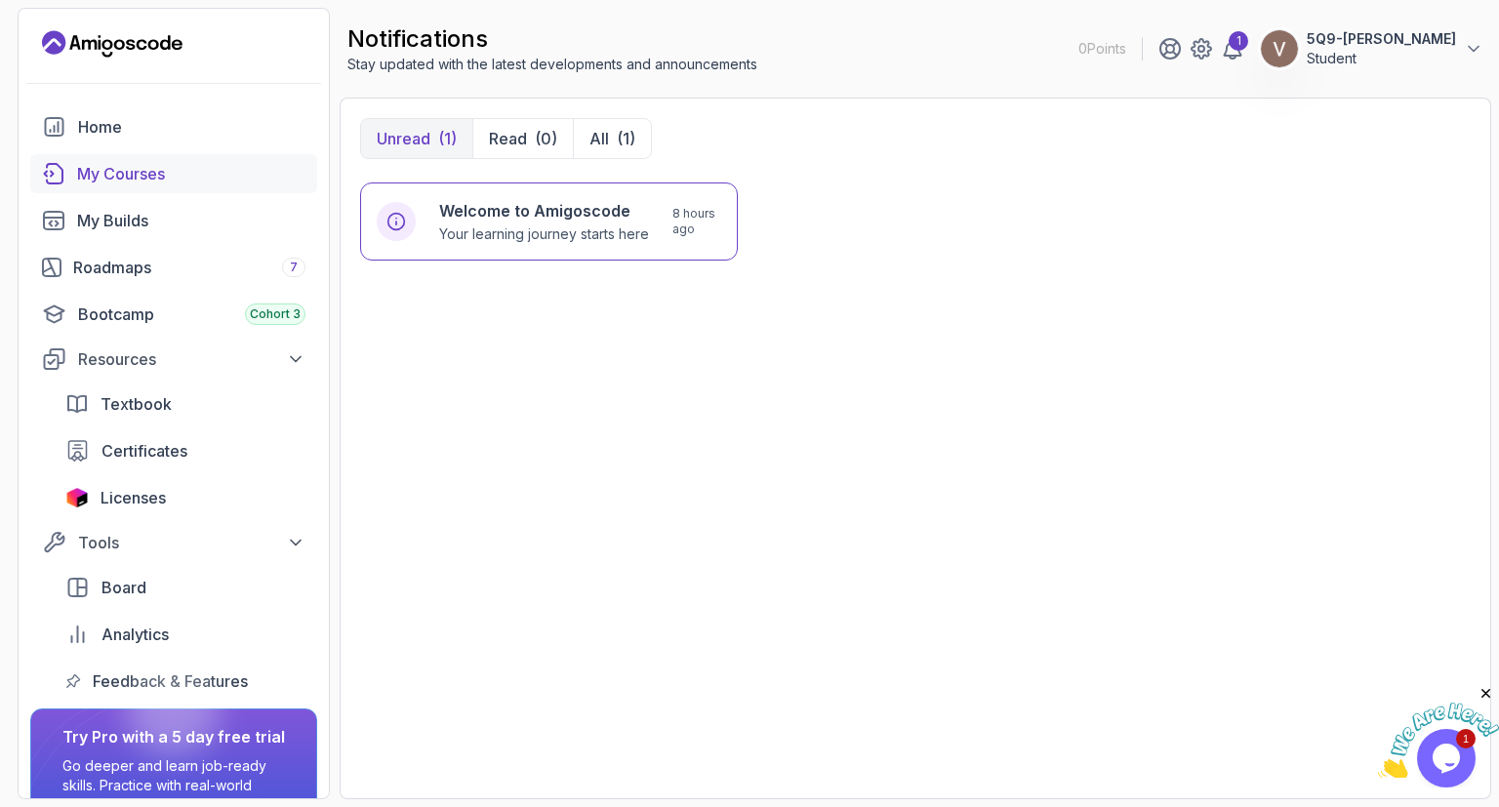
click at [145, 181] on div "My Courses" at bounding box center [191, 173] width 228 height 23
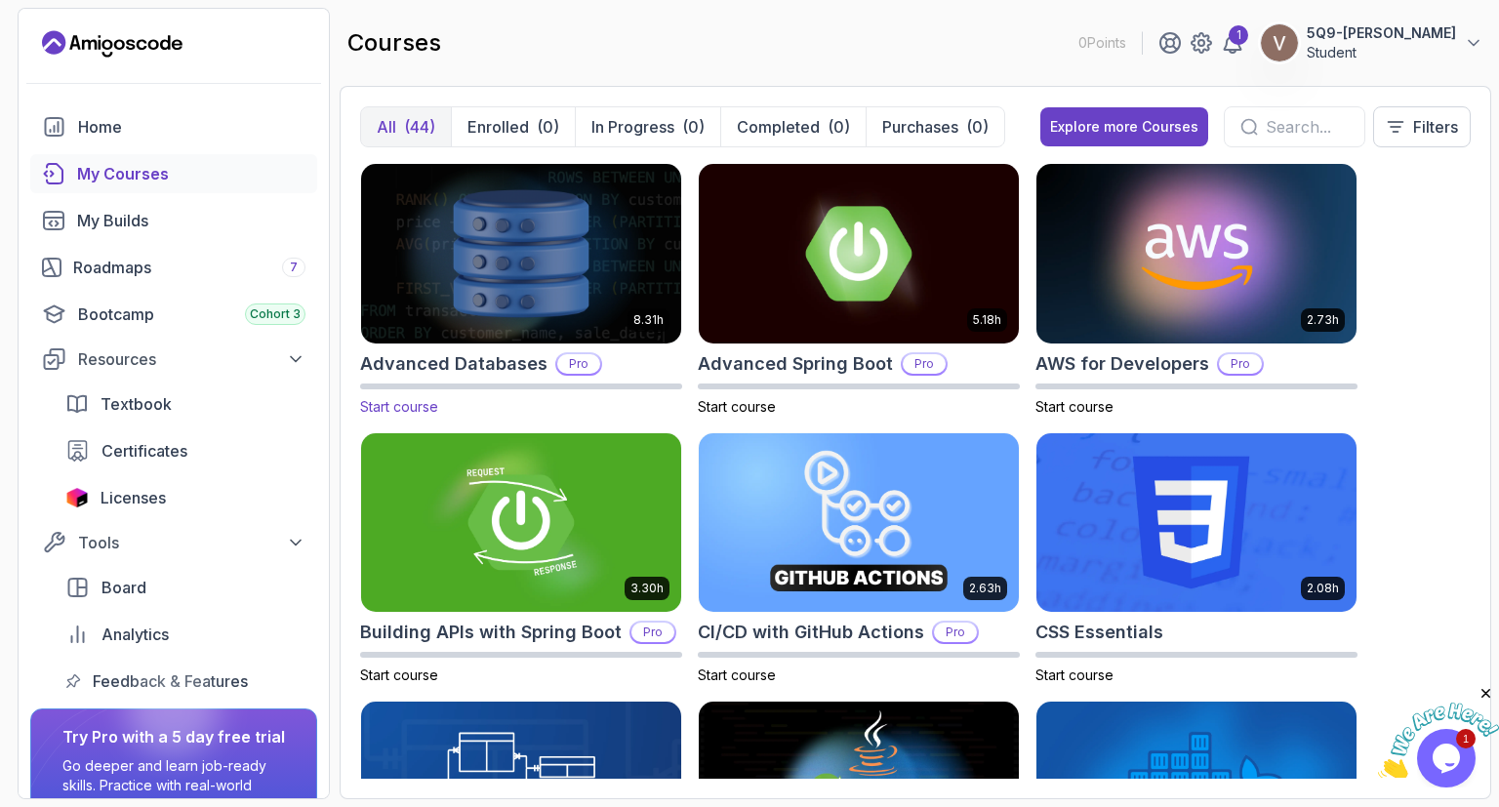
click at [574, 285] on img at bounding box center [521, 253] width 336 height 188
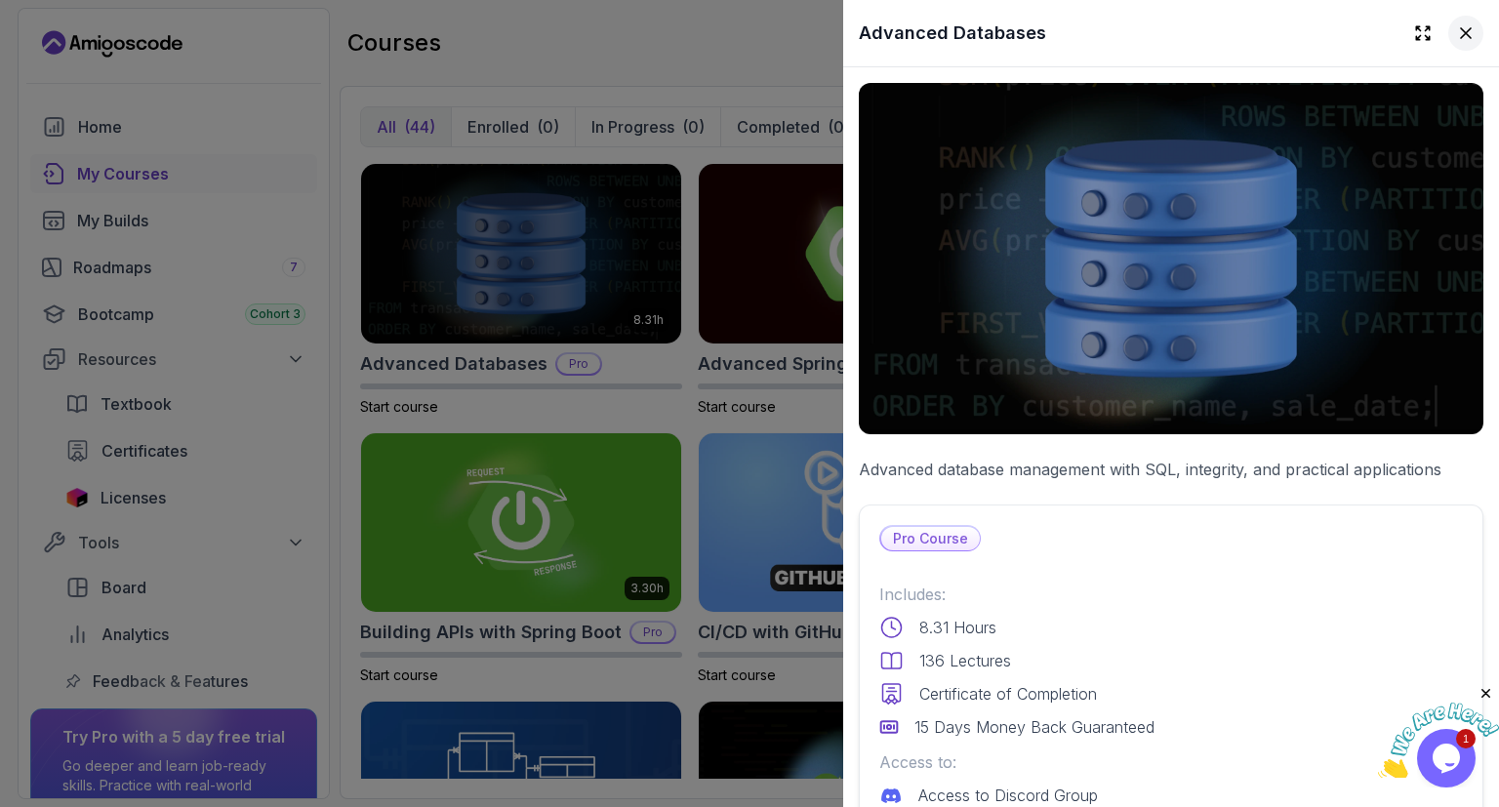
click at [1462, 29] on icon at bounding box center [1466, 33] width 10 height 10
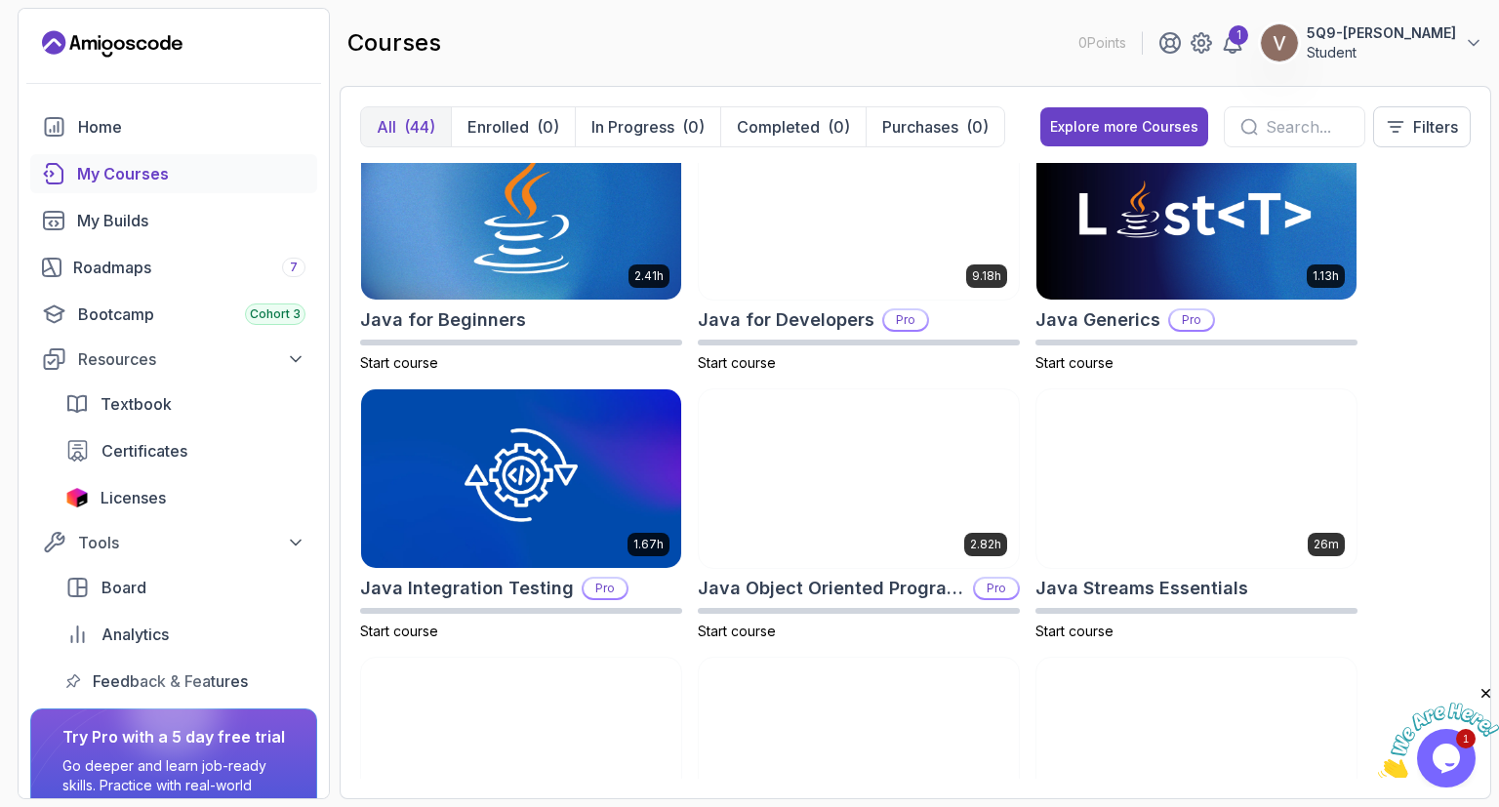
scroll to position [1388, 0]
